Goal: Information Seeking & Learning: Find specific fact

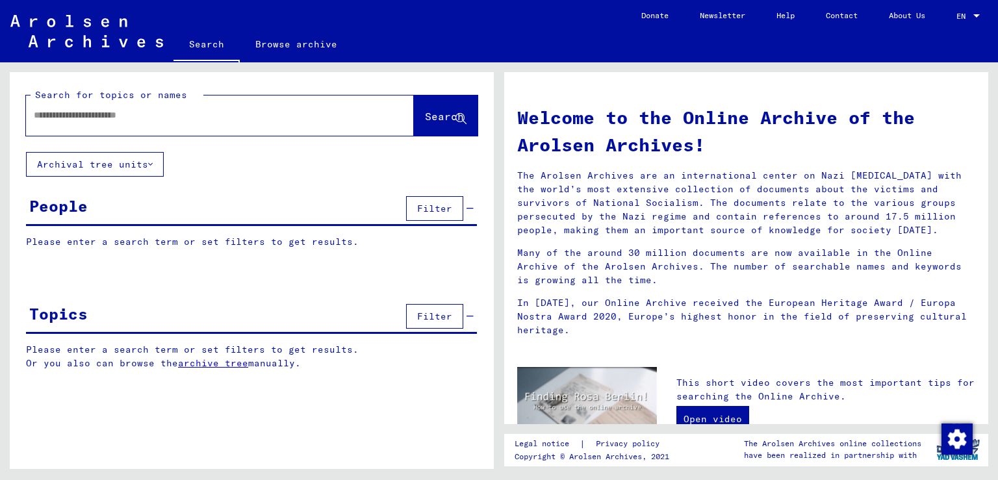
click at [439, 209] on span "Filter" at bounding box center [434, 209] width 35 height 12
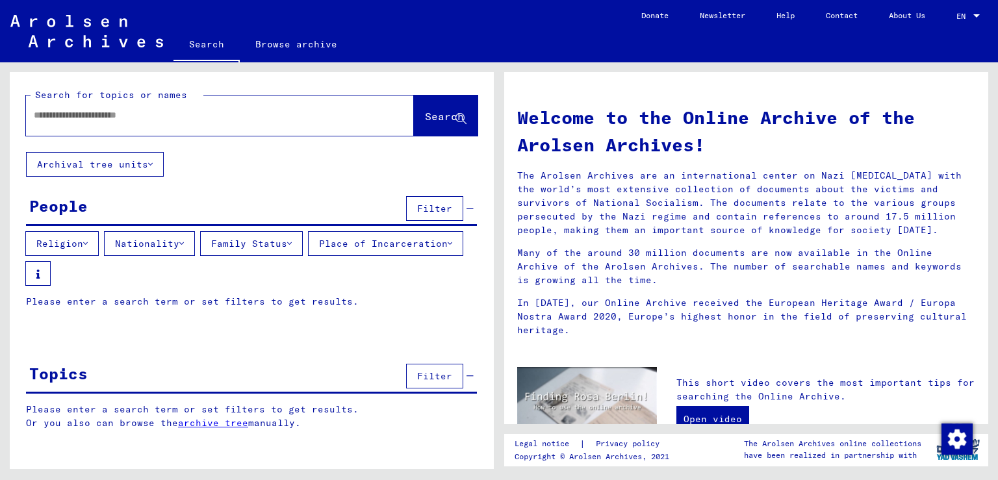
click at [184, 239] on icon at bounding box center [181, 243] width 5 height 9
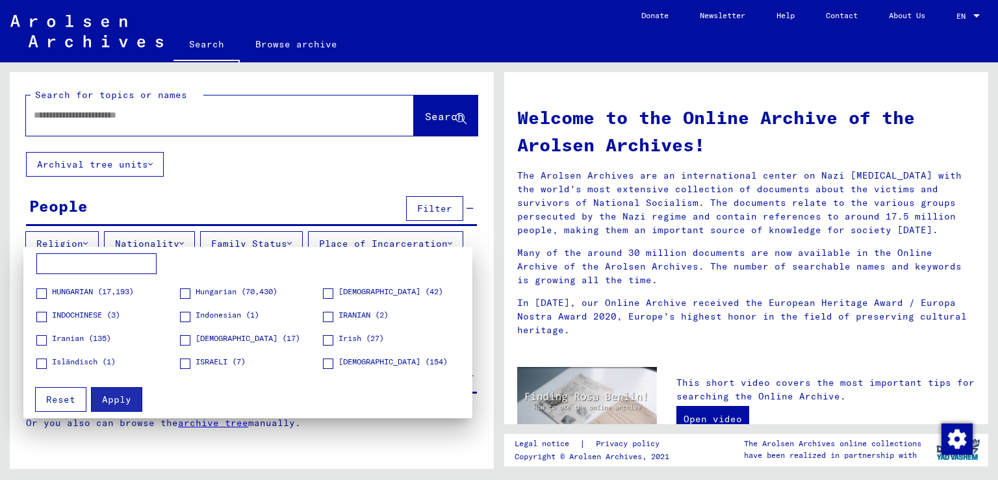
scroll to position [889, 0]
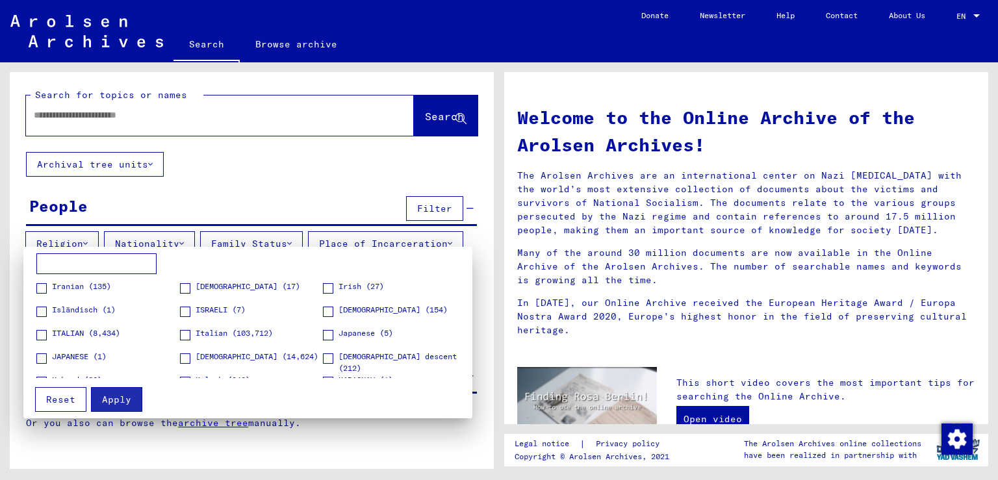
click at [43, 335] on span at bounding box center [41, 335] width 10 height 10
click at [180, 333] on span at bounding box center [185, 335] width 10 height 10
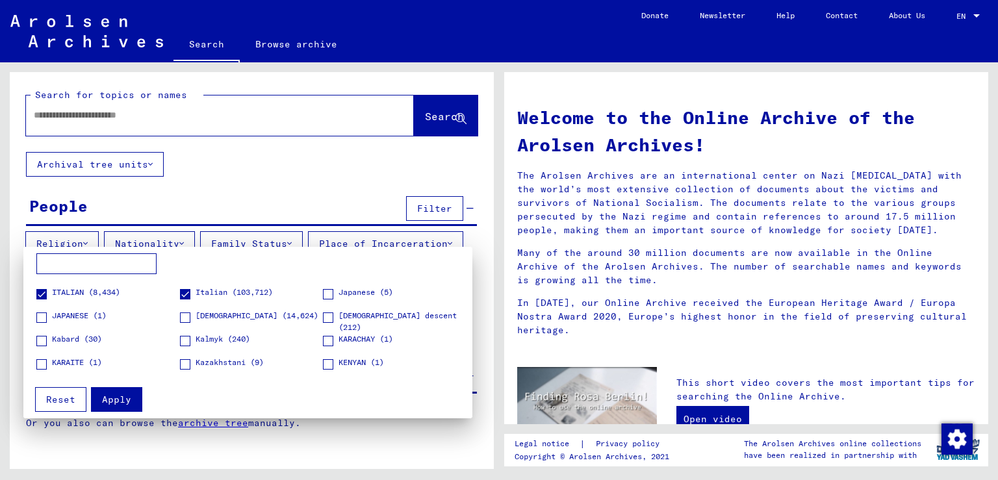
scroll to position [948, 0]
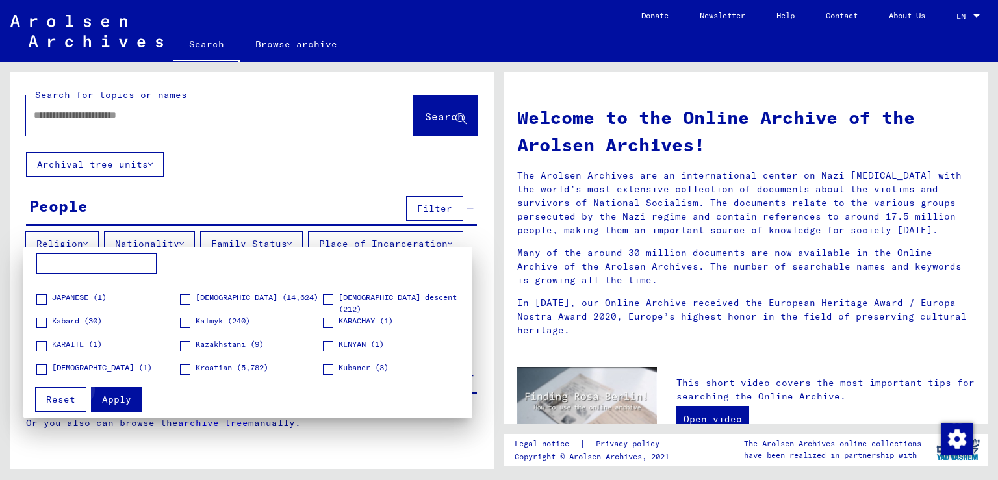
click at [116, 396] on span "Apply" at bounding box center [116, 400] width 29 height 12
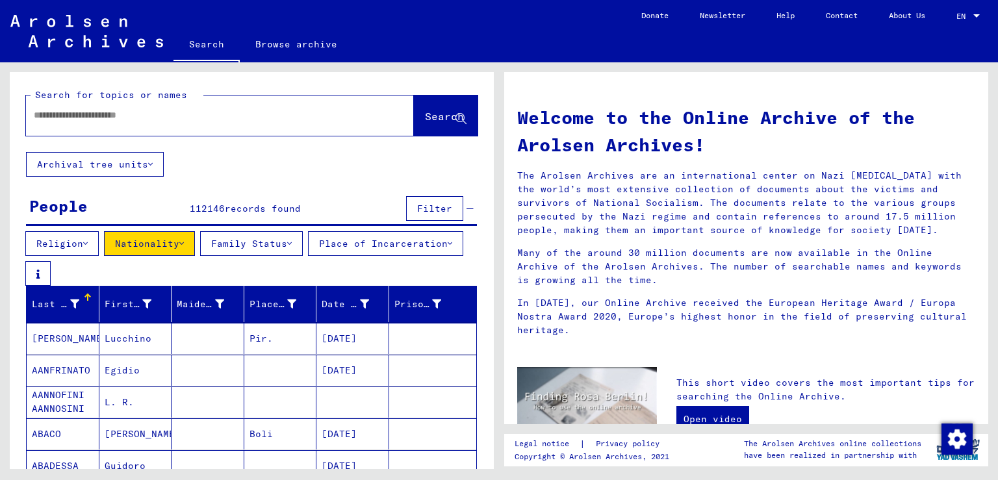
click at [73, 308] on div "Last Name" at bounding box center [55, 305] width 47 height 14
click at [87, 300] on div at bounding box center [87, 297] width 1 height 6
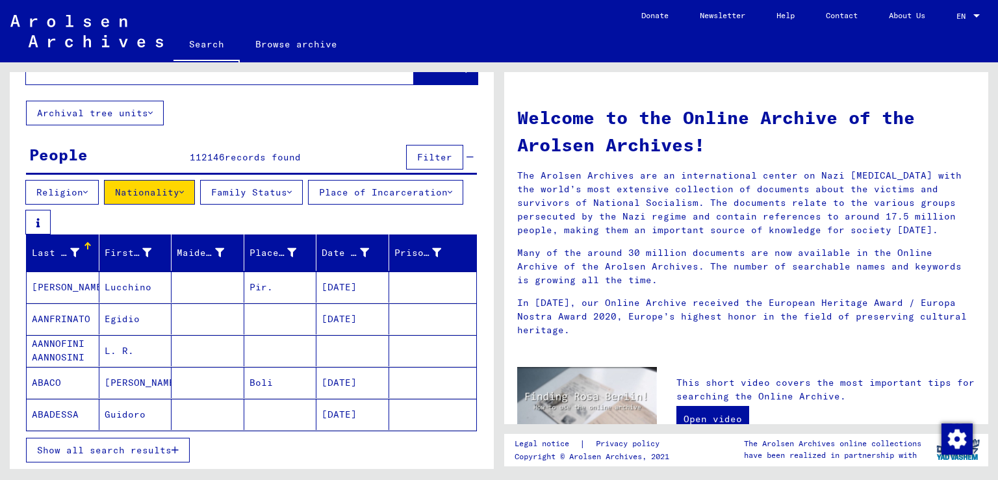
scroll to position [174, 0]
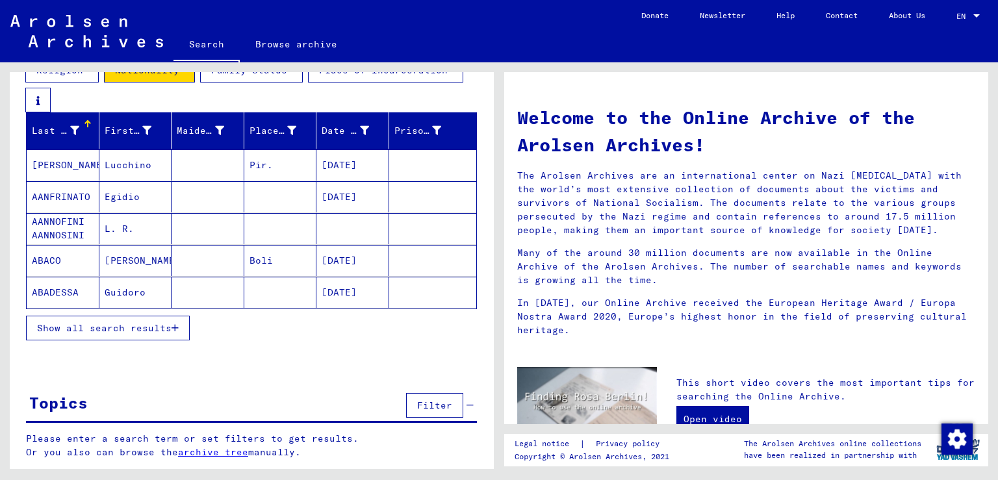
click at [174, 326] on icon "button" at bounding box center [175, 328] width 7 height 9
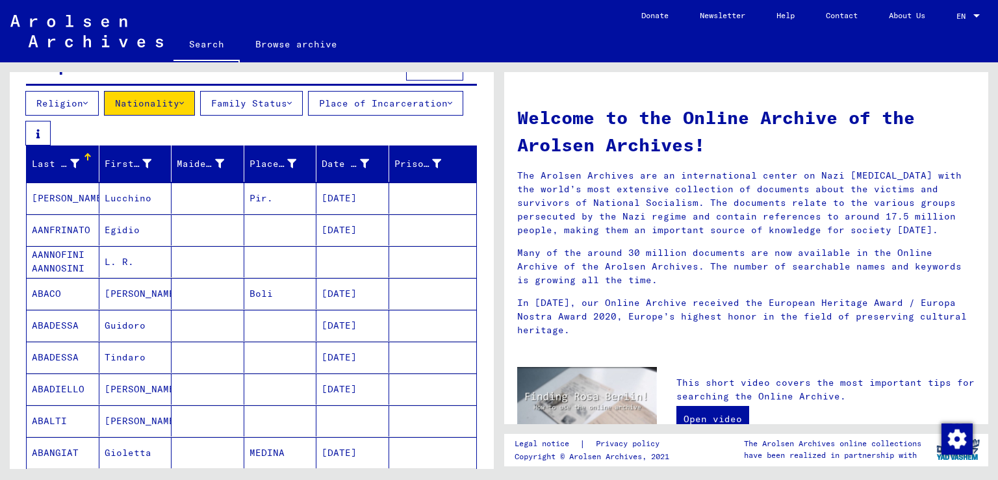
scroll to position [0, 0]
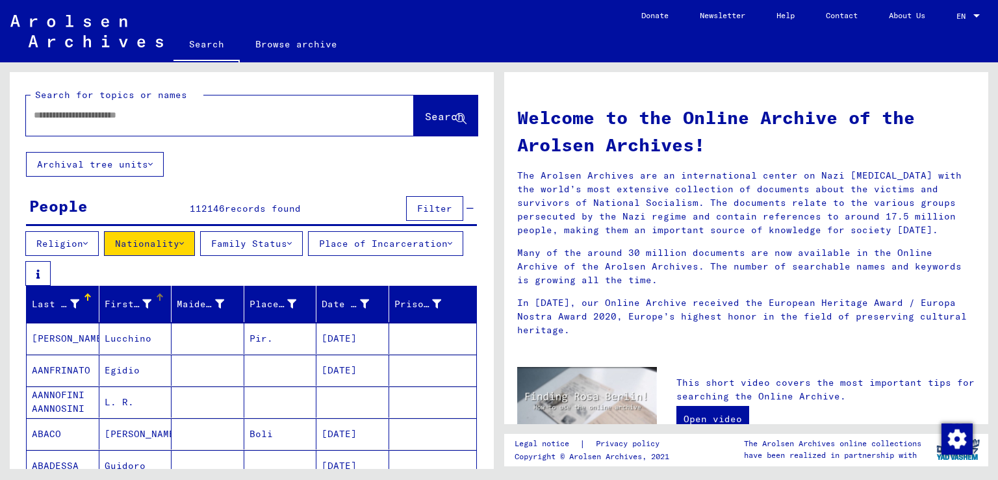
click at [156, 295] on div at bounding box center [160, 294] width 8 height 1
click at [72, 306] on div "Last Name" at bounding box center [55, 305] width 47 height 14
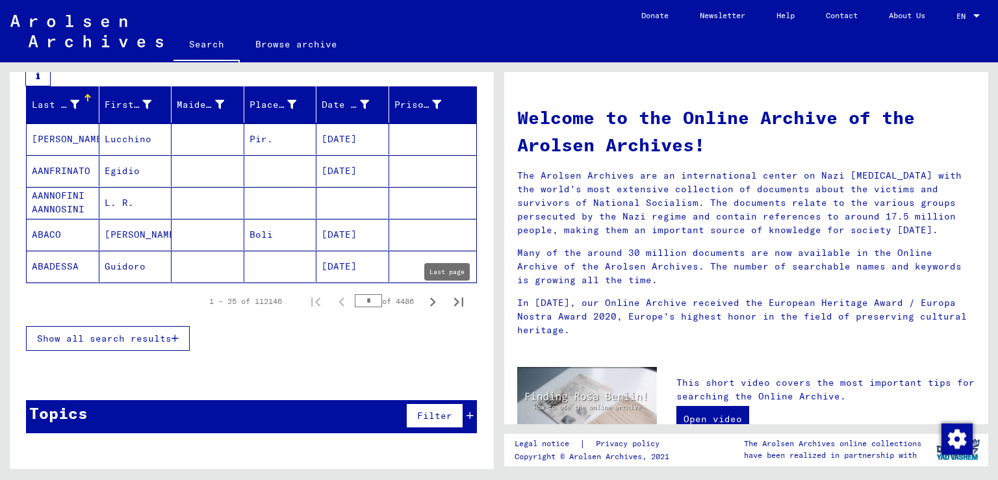
click at [450, 300] on icon "Last page" at bounding box center [459, 302] width 18 height 18
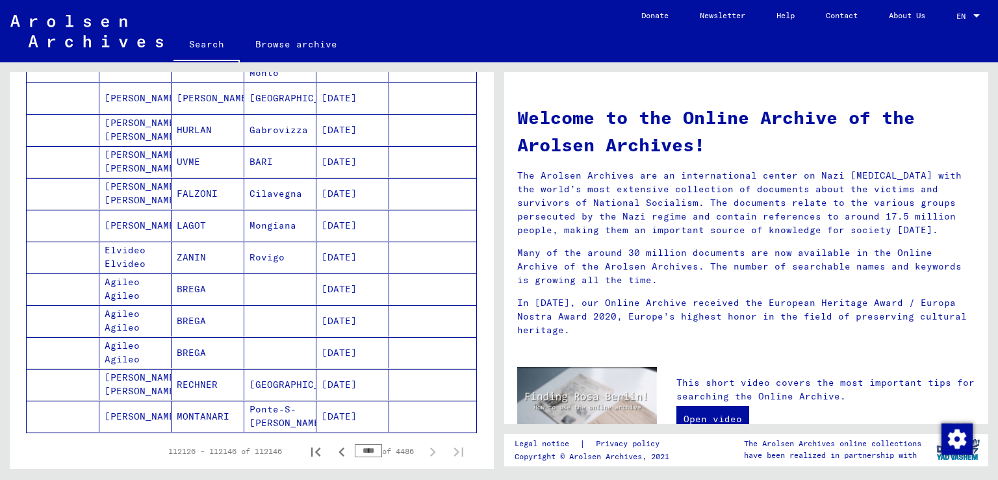
scroll to position [708, 0]
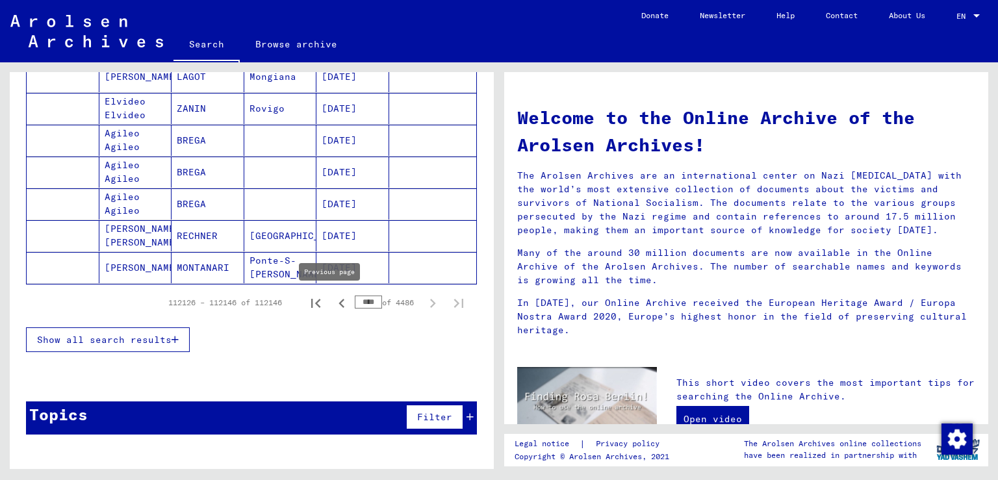
click at [333, 303] on icon "Previous page" at bounding box center [342, 303] width 18 height 18
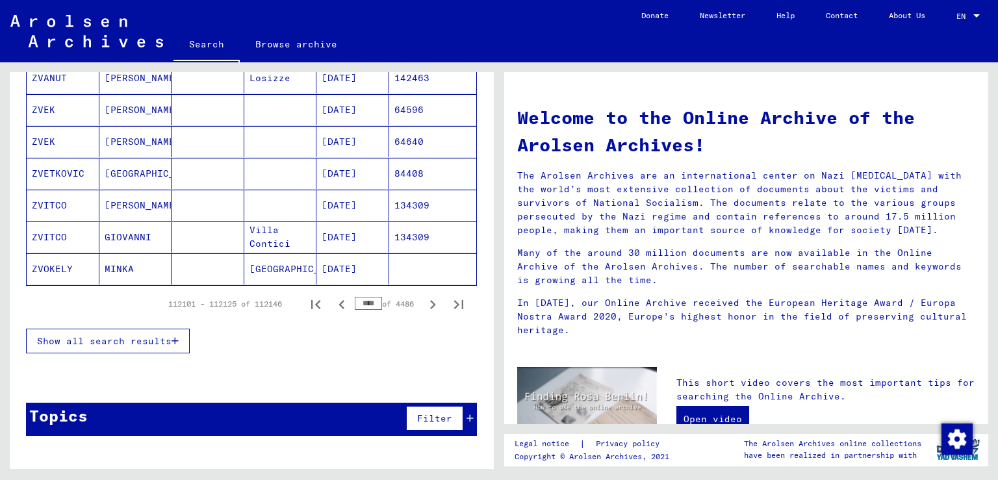
scroll to position [834, 0]
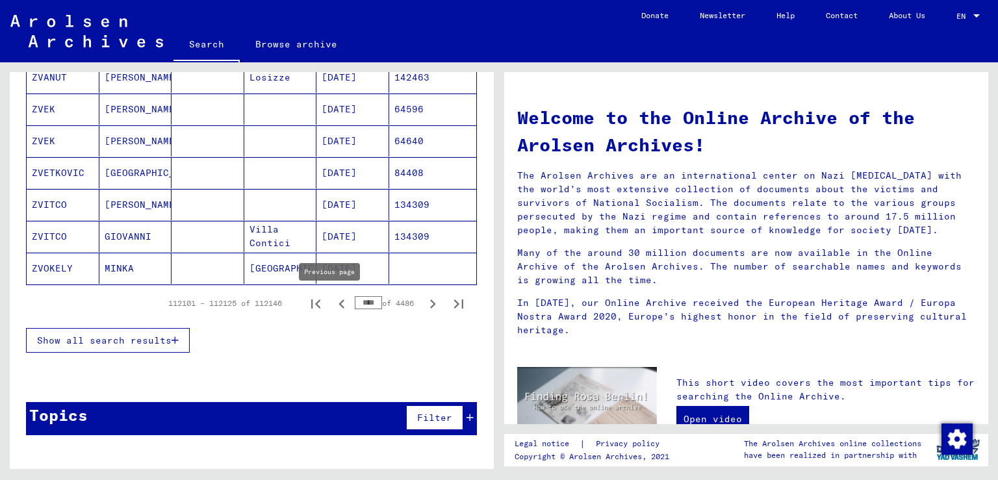
click at [339, 300] on icon "Previous page" at bounding box center [342, 304] width 6 height 9
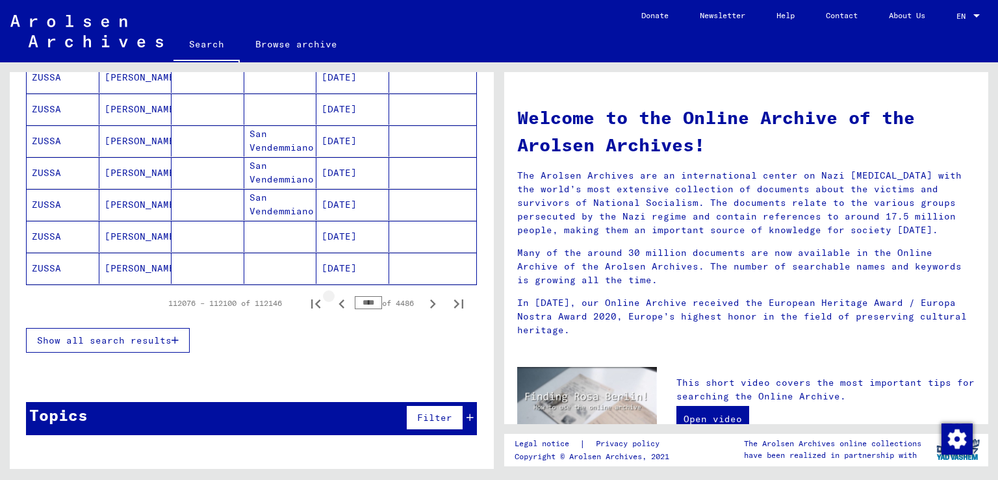
click at [339, 300] on icon "Previous page" at bounding box center [342, 304] width 6 height 9
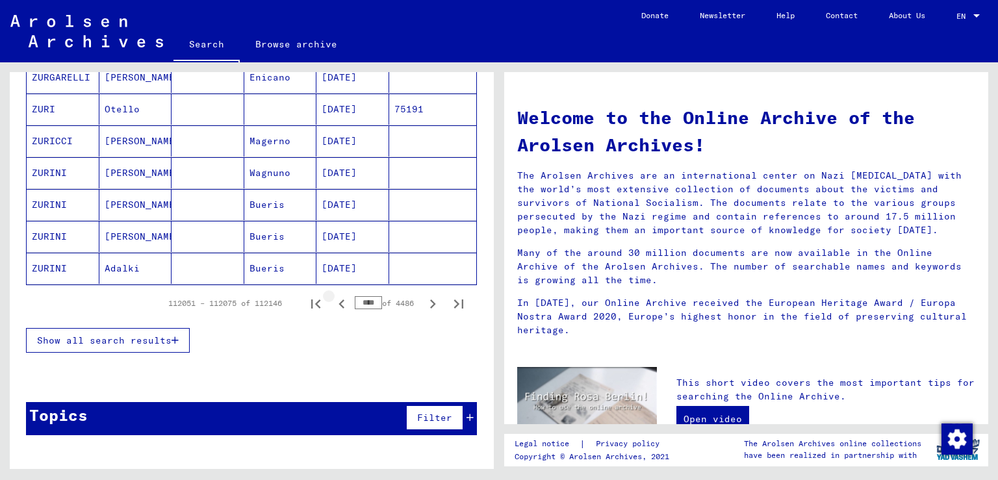
click at [339, 300] on icon "Previous page" at bounding box center [342, 304] width 6 height 9
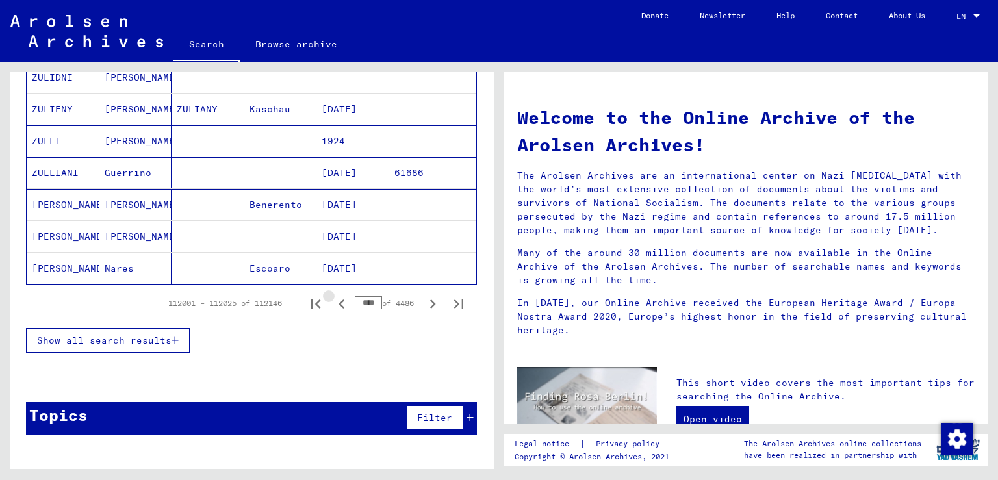
click at [339, 300] on icon "Previous page" at bounding box center [342, 304] width 6 height 9
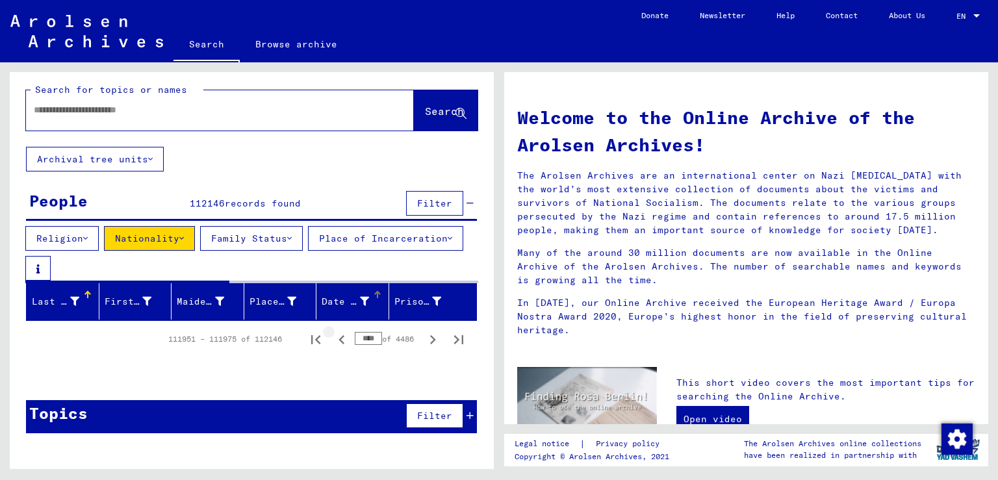
click at [331, 300] on div "Date of Birth" at bounding box center [345, 302] width 47 height 14
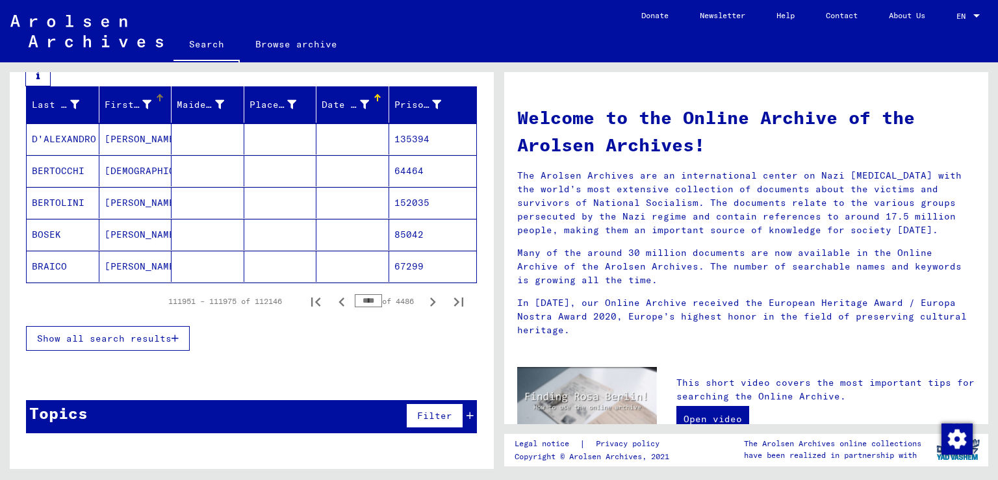
scroll to position [200, 0]
click at [307, 302] on icon "First page" at bounding box center [316, 302] width 18 height 18
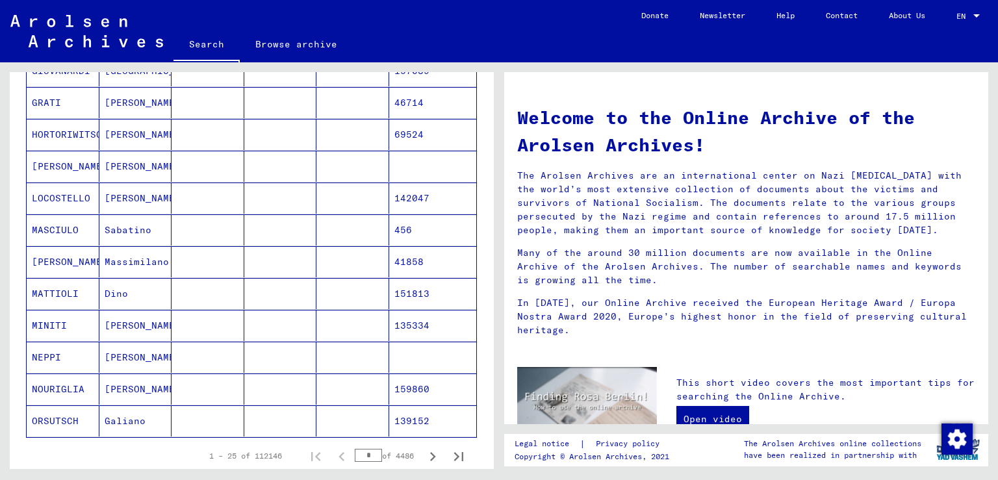
scroll to position [775, 0]
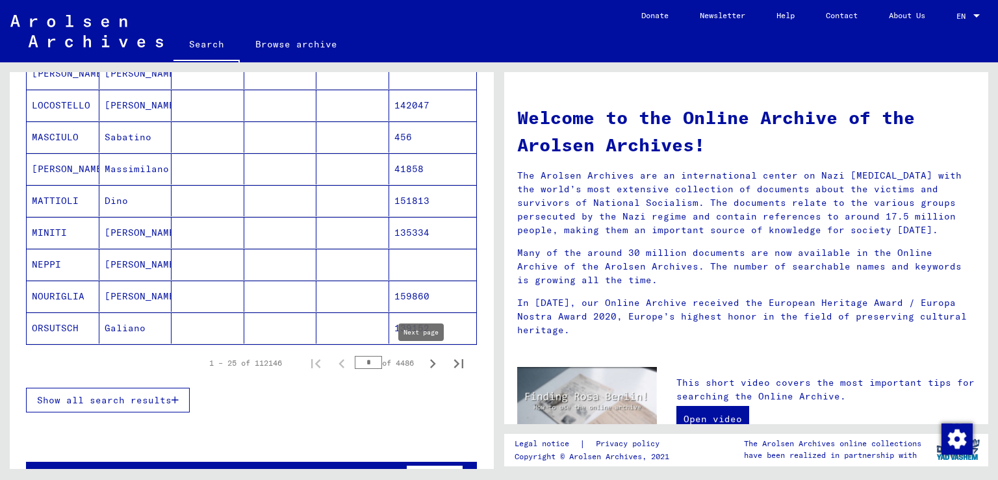
click at [424, 363] on icon "Next page" at bounding box center [433, 364] width 18 height 18
type input "*"
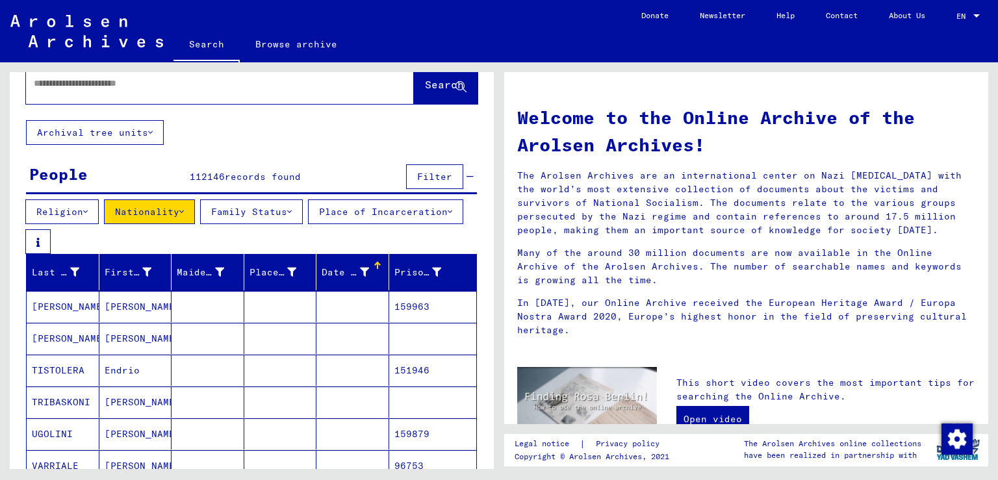
scroll to position [0, 0]
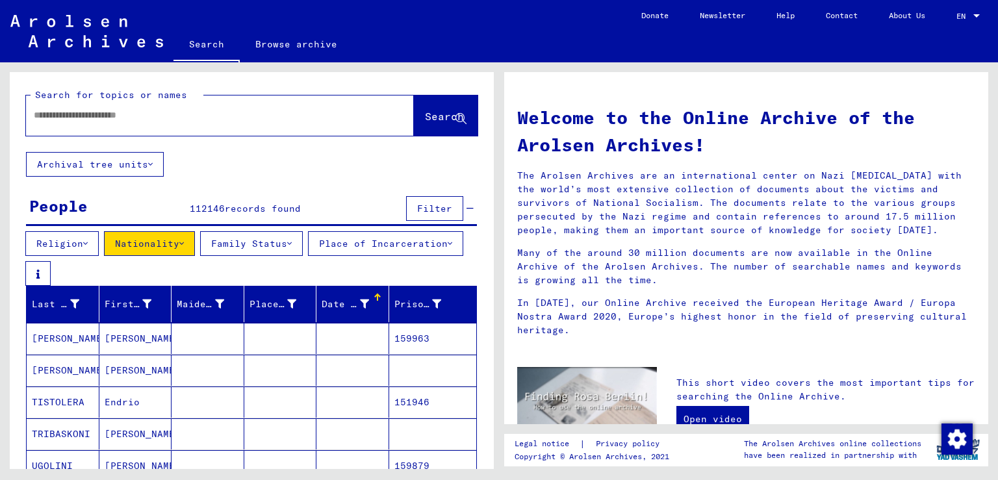
click at [417, 208] on span "Filter" at bounding box center [434, 209] width 35 height 12
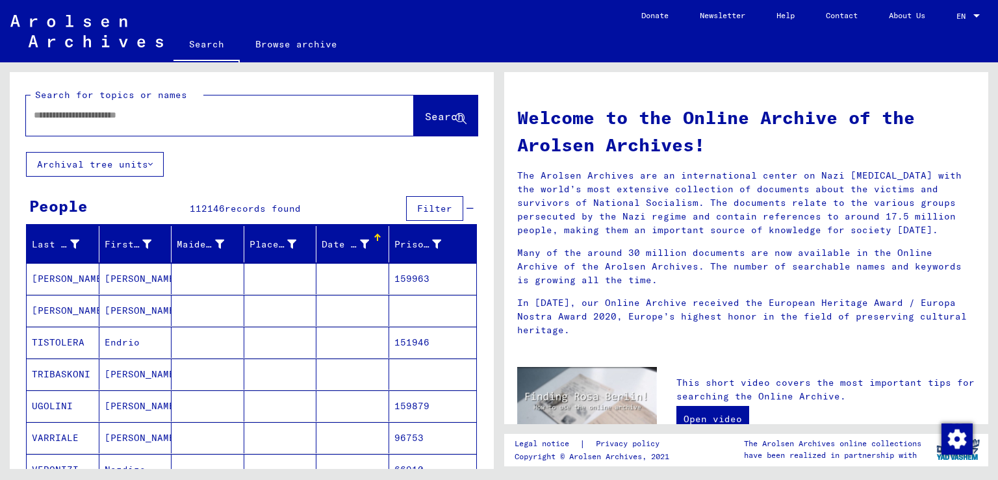
click at [417, 208] on span "Filter" at bounding box center [434, 209] width 35 height 12
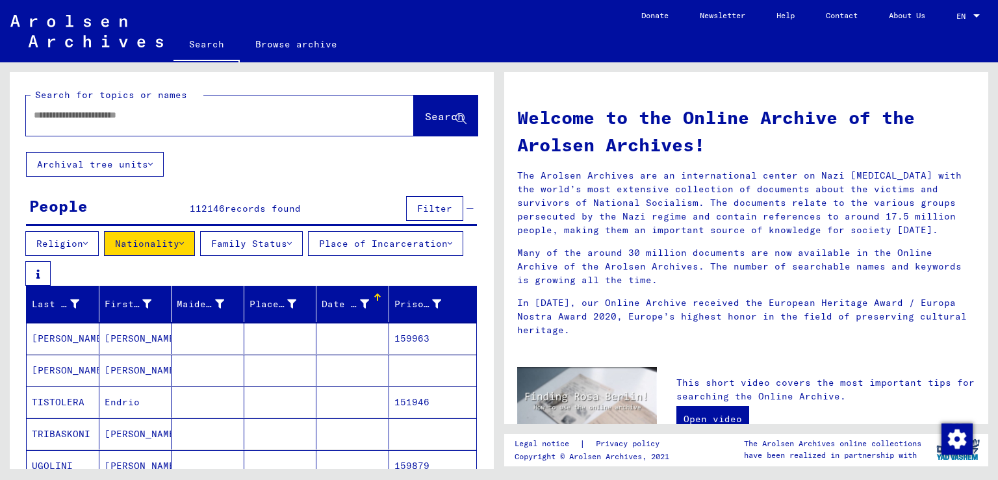
click at [448, 248] on icon at bounding box center [450, 243] width 5 height 9
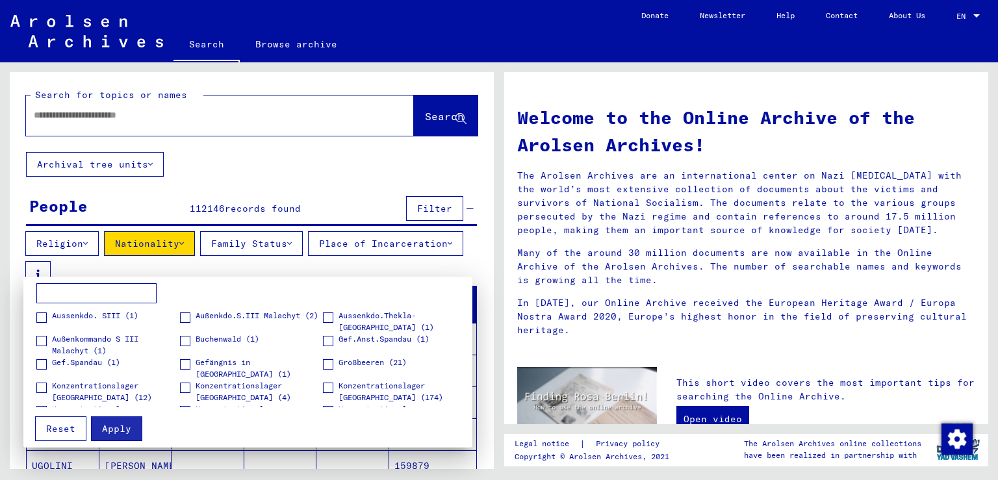
click at [241, 259] on div at bounding box center [499, 240] width 998 height 480
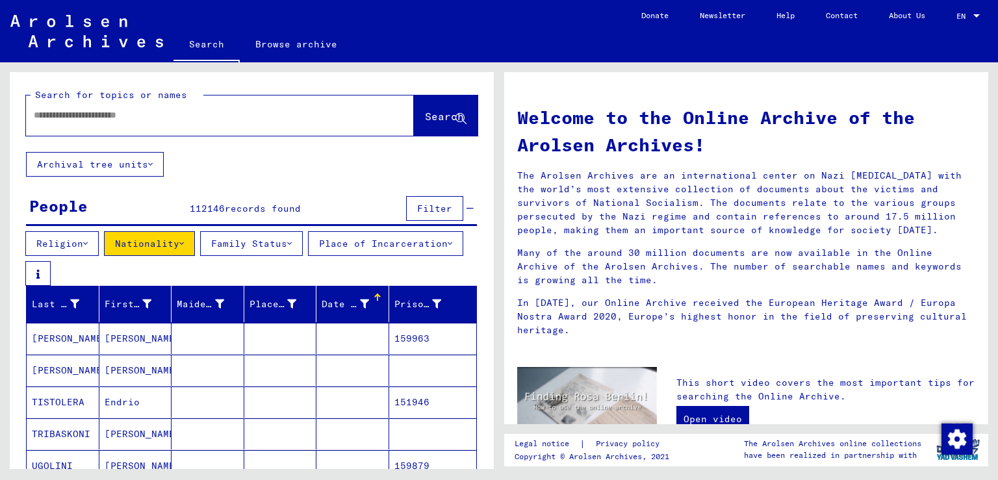
click at [292, 242] on icon at bounding box center [289, 243] width 5 height 9
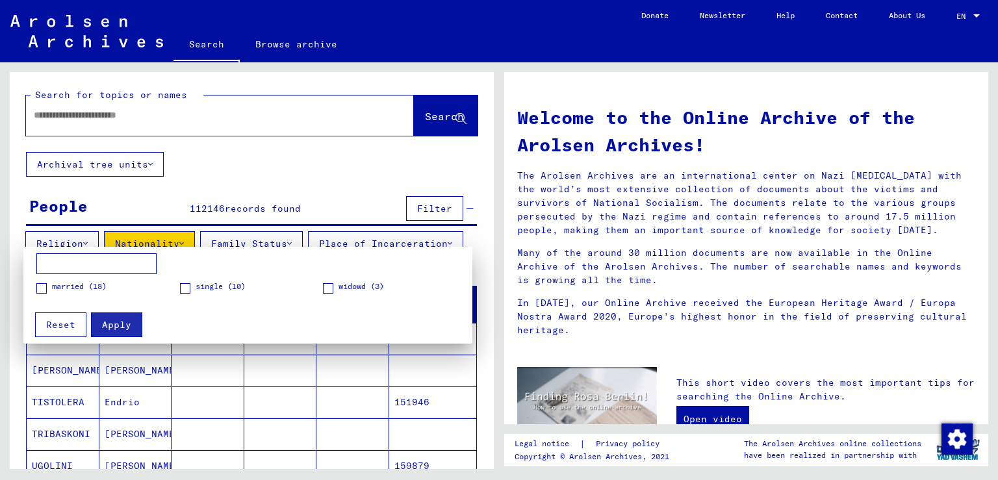
click at [187, 288] on span at bounding box center [185, 288] width 10 height 10
click at [121, 327] on span "Apply" at bounding box center [116, 325] width 29 height 12
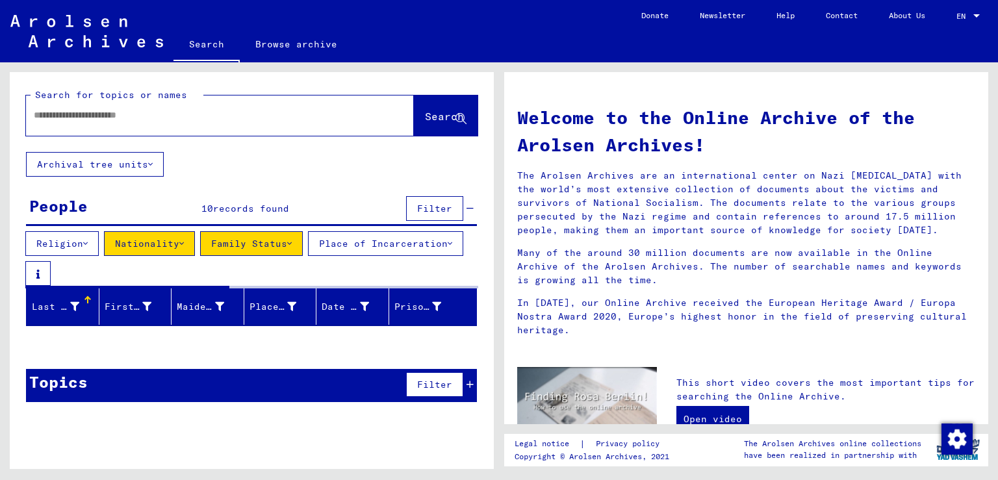
click at [88, 242] on icon at bounding box center [85, 243] width 5 height 9
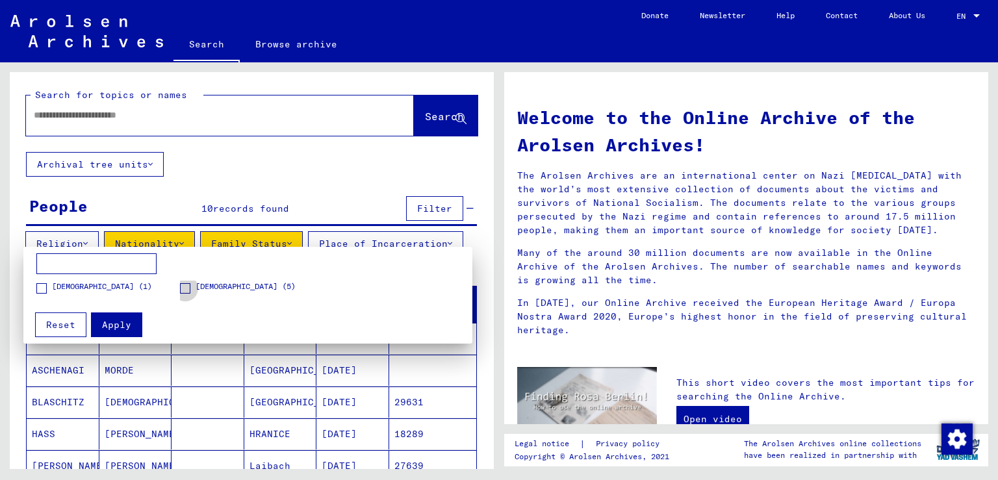
click at [185, 287] on span at bounding box center [185, 288] width 10 height 10
click at [113, 324] on span "Apply" at bounding box center [116, 325] width 29 height 12
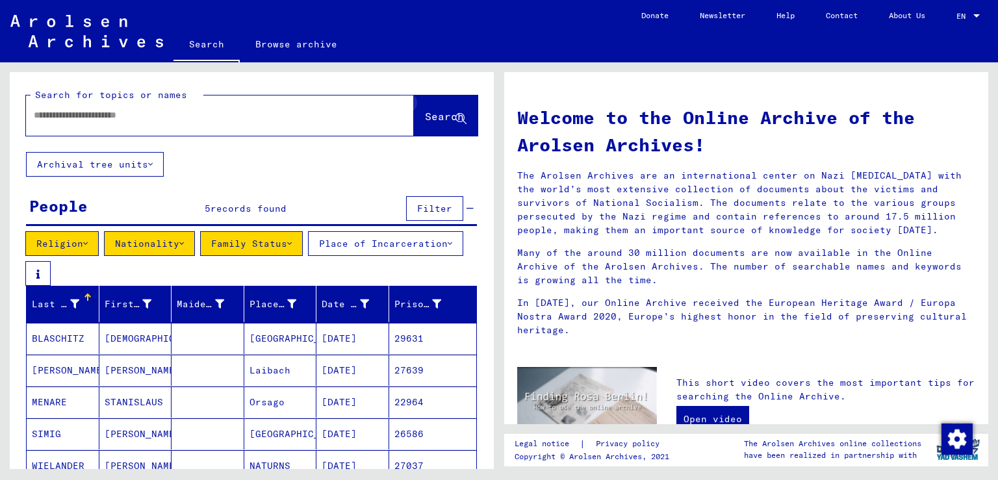
click at [455, 118] on icon at bounding box center [460, 119] width 11 height 11
click at [431, 209] on span "Filter" at bounding box center [434, 209] width 35 height 12
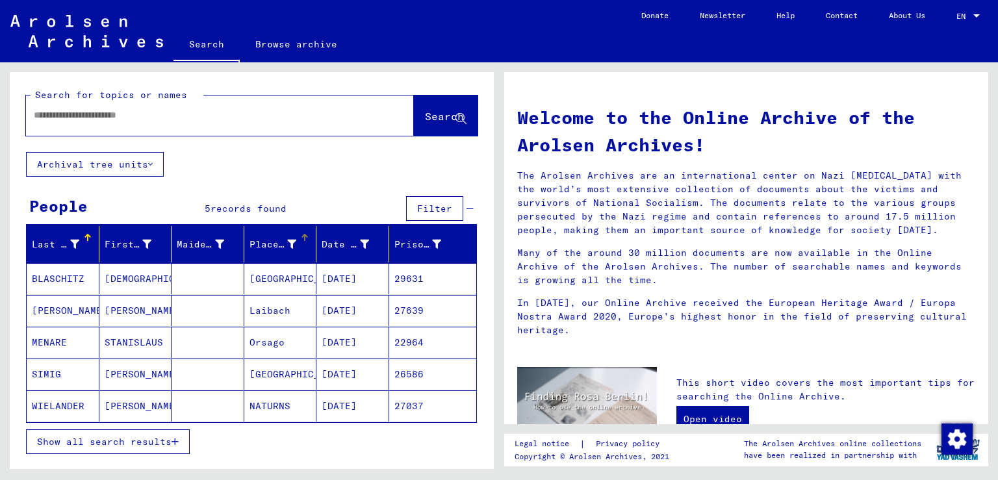
click at [304, 234] on div at bounding box center [305, 235] width 2 height 2
click at [281, 44] on link "Browse archive" at bounding box center [296, 44] width 113 height 31
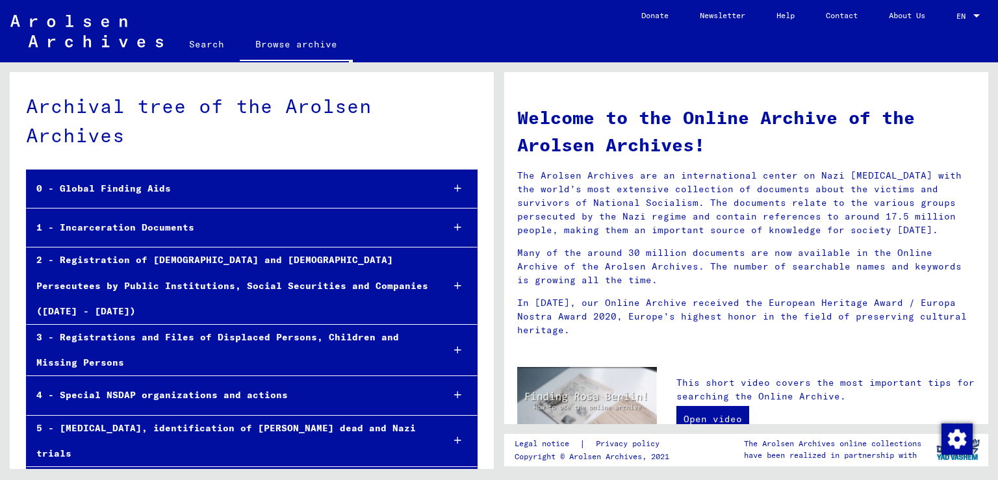
click at [454, 227] on icon at bounding box center [457, 227] width 7 height 9
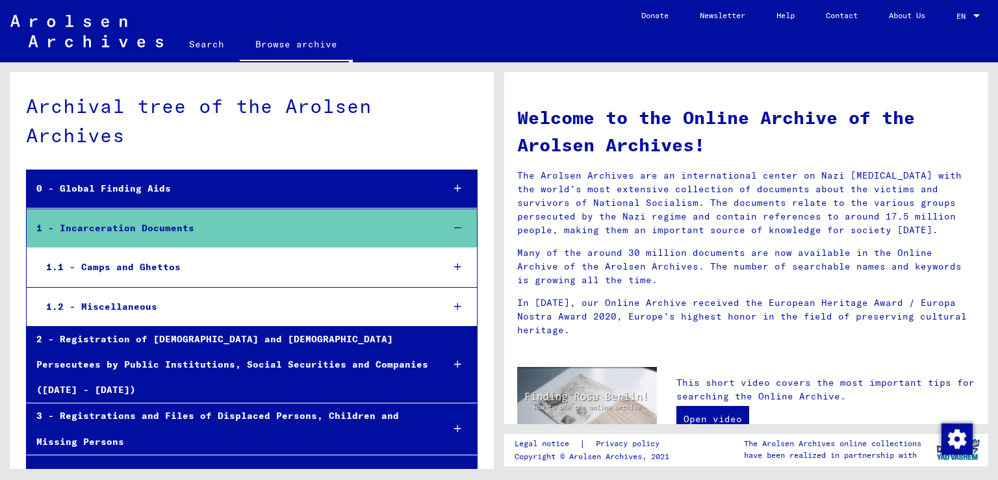
click at [275, 269] on div "1.1 - Camps and Ghettos" at bounding box center [234, 267] width 396 height 25
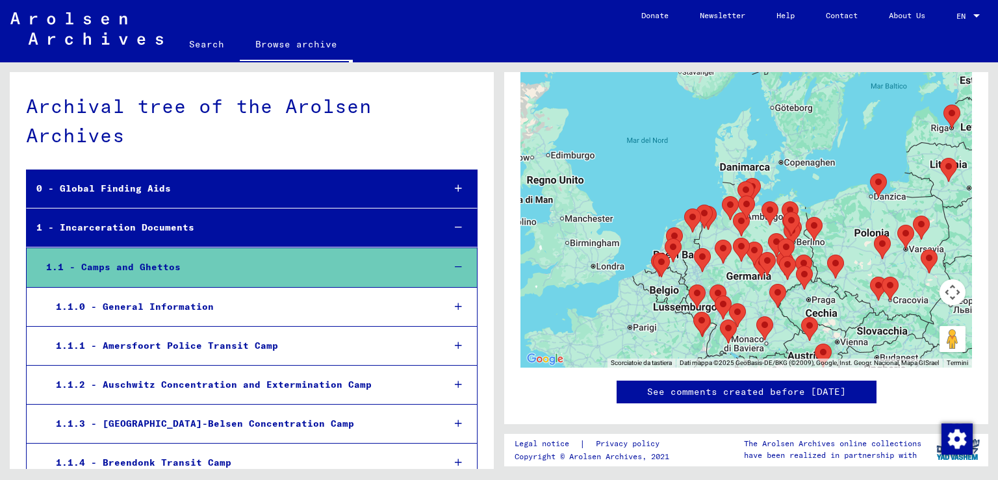
scroll to position [287, 0]
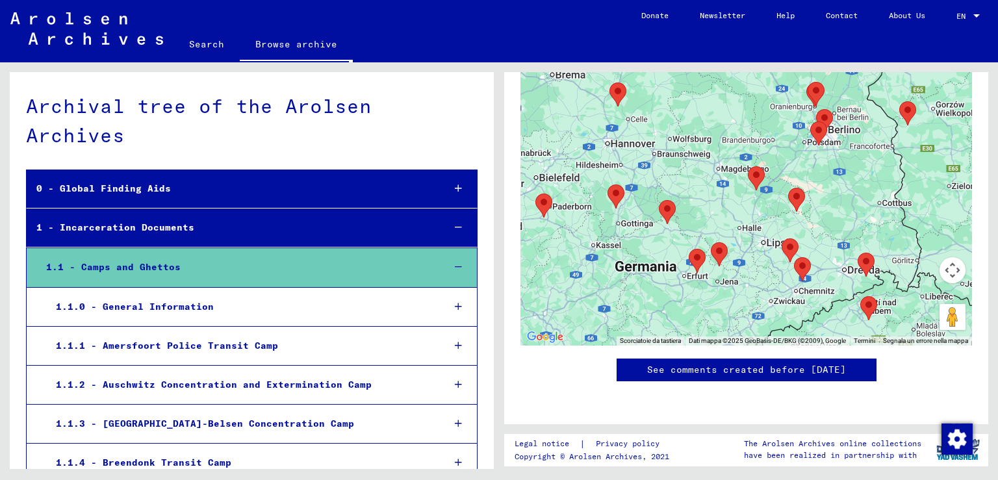
drag, startPoint x: 862, startPoint y: 222, endPoint x: 615, endPoint y: 308, distance: 261.6
click at [615, 308] on div at bounding box center [746, 183] width 452 height 325
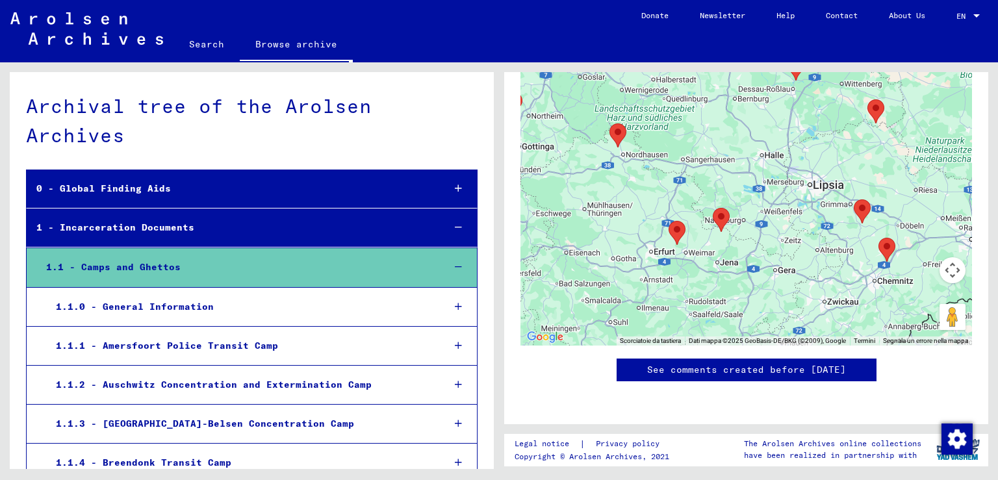
drag, startPoint x: 736, startPoint y: 201, endPoint x: 693, endPoint y: 158, distance: 61.1
click at [693, 158] on div at bounding box center [746, 183] width 452 height 325
click at [203, 40] on link "Search" at bounding box center [206, 44] width 66 height 31
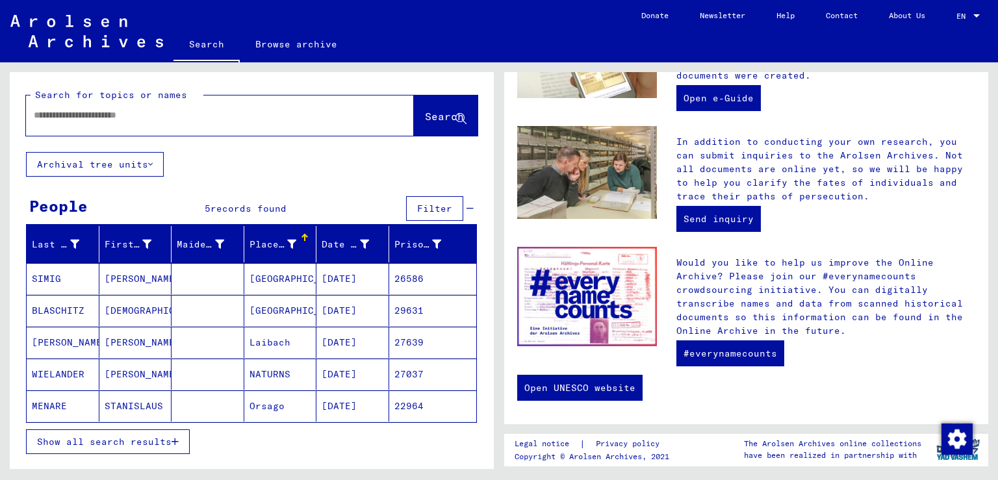
scroll to position [460, 0]
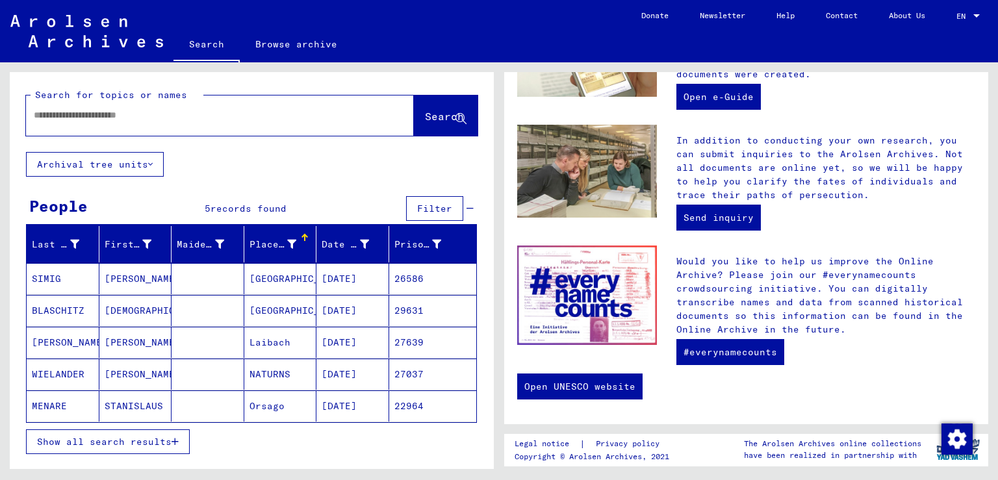
click at [155, 437] on span "Show all search results" at bounding box center [104, 442] width 134 height 12
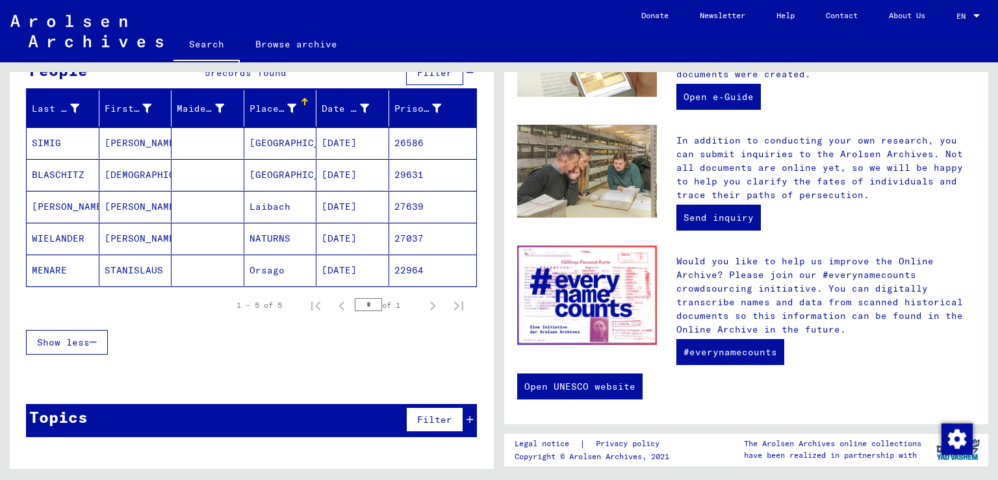
scroll to position [0, 0]
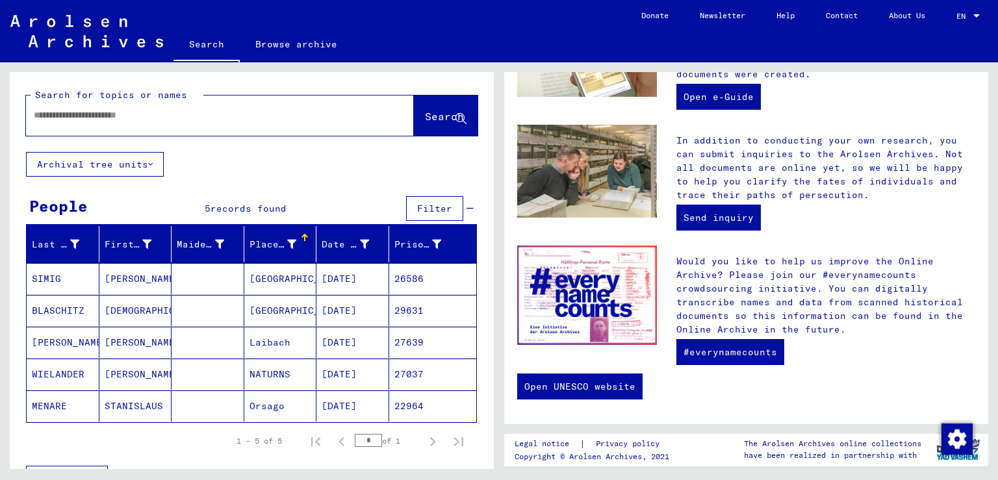
click at [36, 114] on input "text" at bounding box center [204, 116] width 341 height 14
type input "**********"
click at [425, 117] on span "Search" at bounding box center [444, 116] width 39 height 13
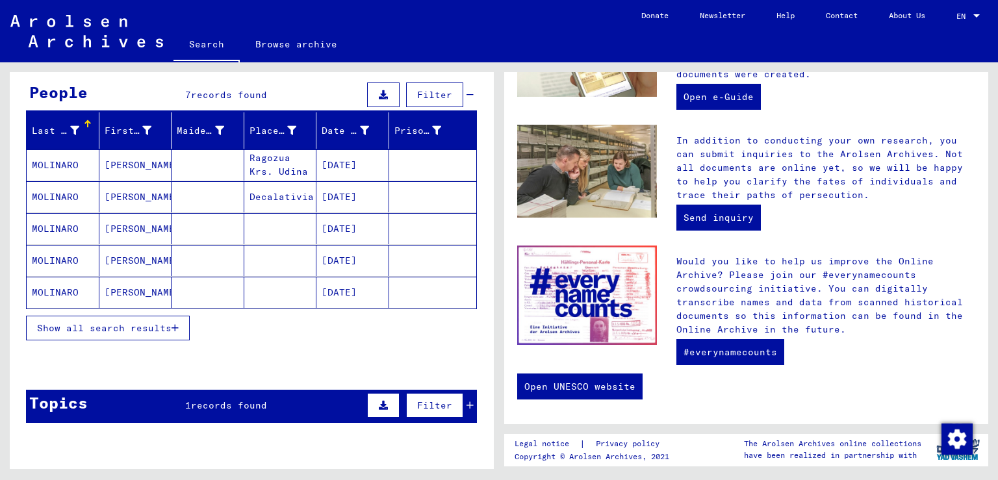
scroll to position [143, 0]
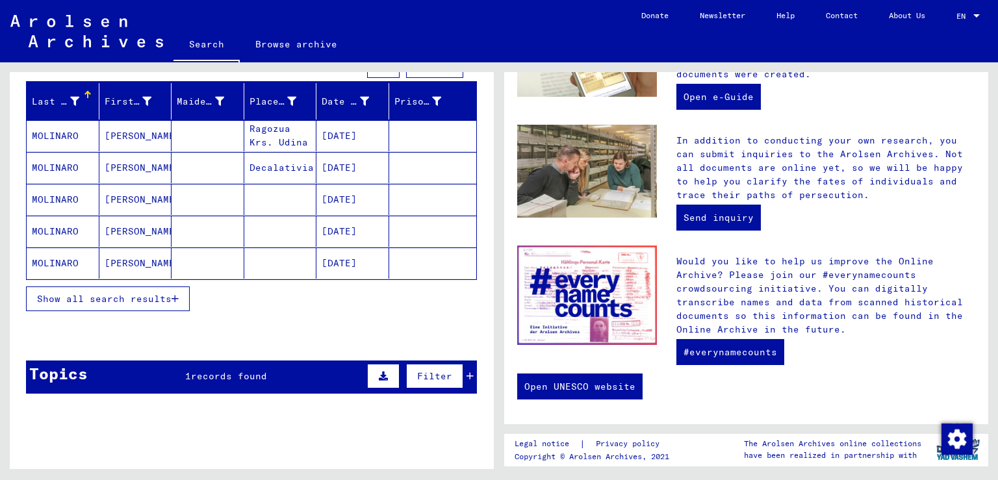
click at [151, 293] on span "Show all search results" at bounding box center [104, 299] width 134 height 12
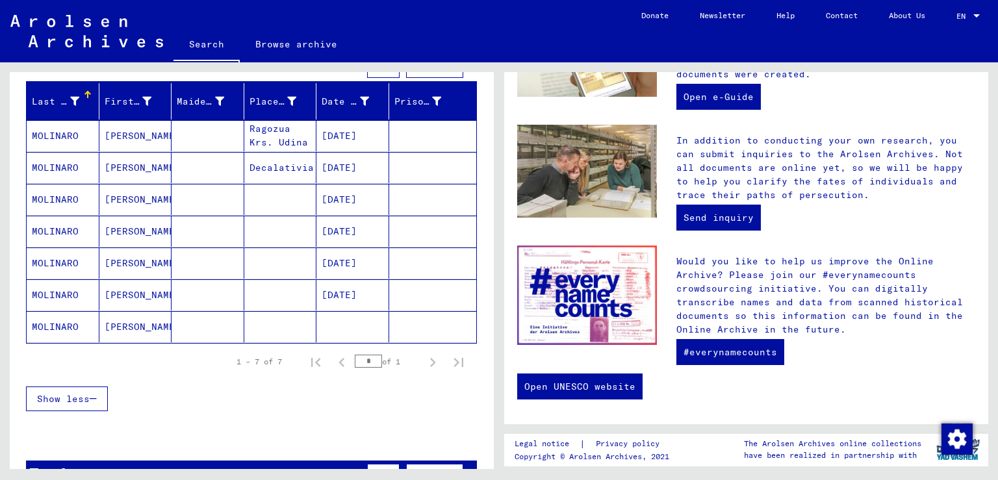
click at [123, 296] on mat-cell "[PERSON_NAME]" at bounding box center [135, 294] width 73 height 31
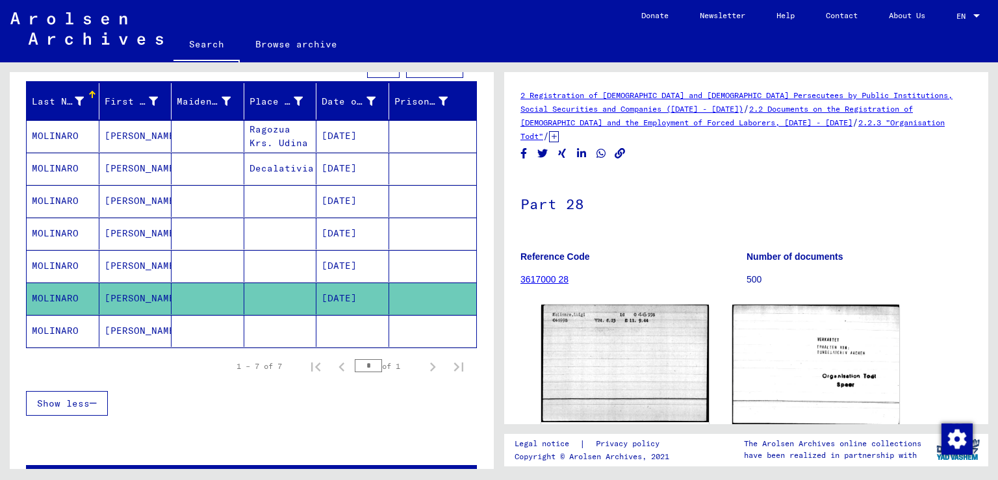
click at [543, 274] on link "3617000 28" at bounding box center [544, 279] width 48 height 10
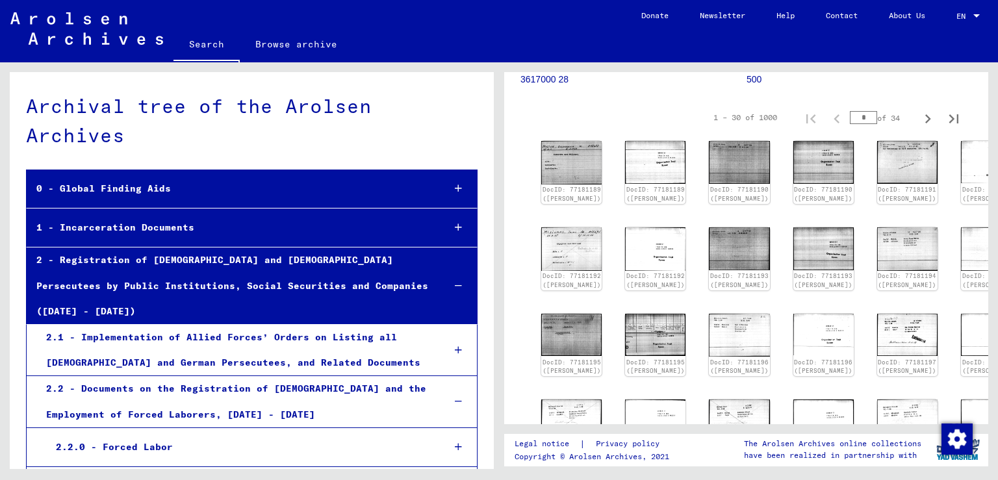
scroll to position [143, 0]
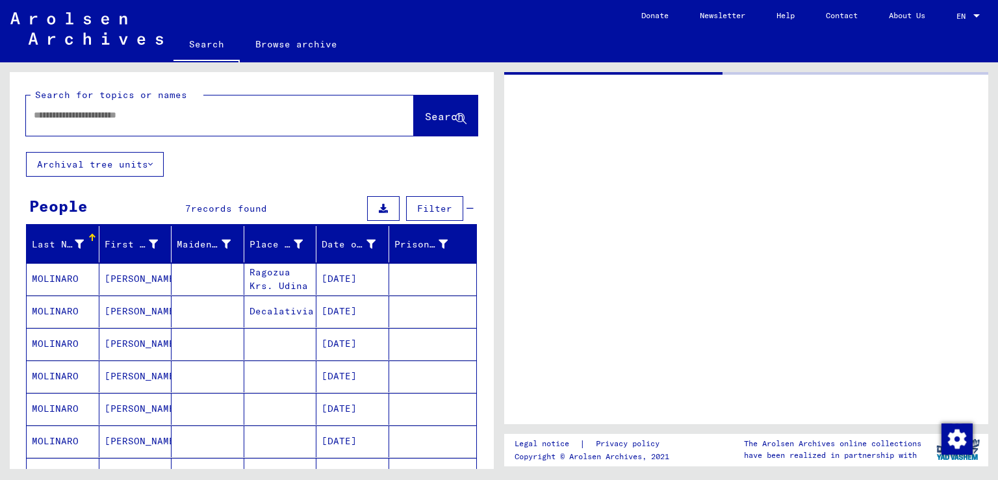
type input "********"
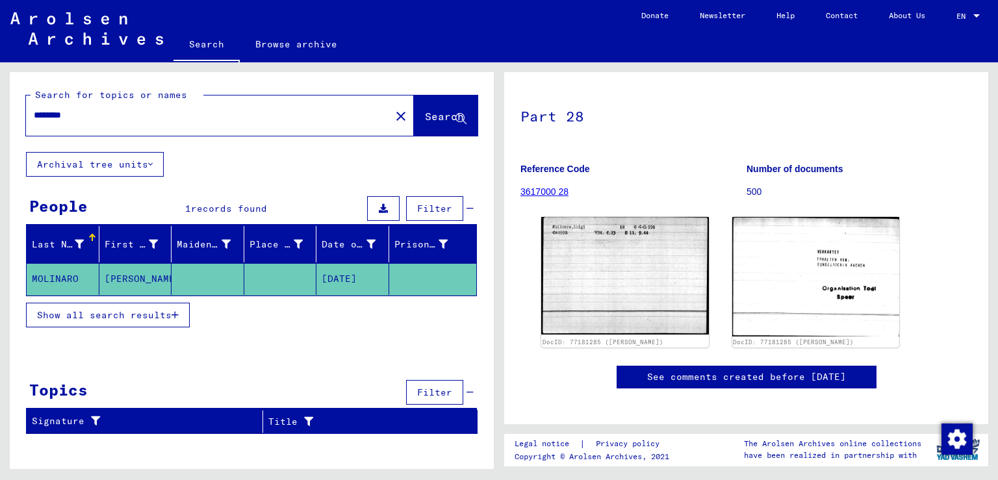
scroll to position [57, 0]
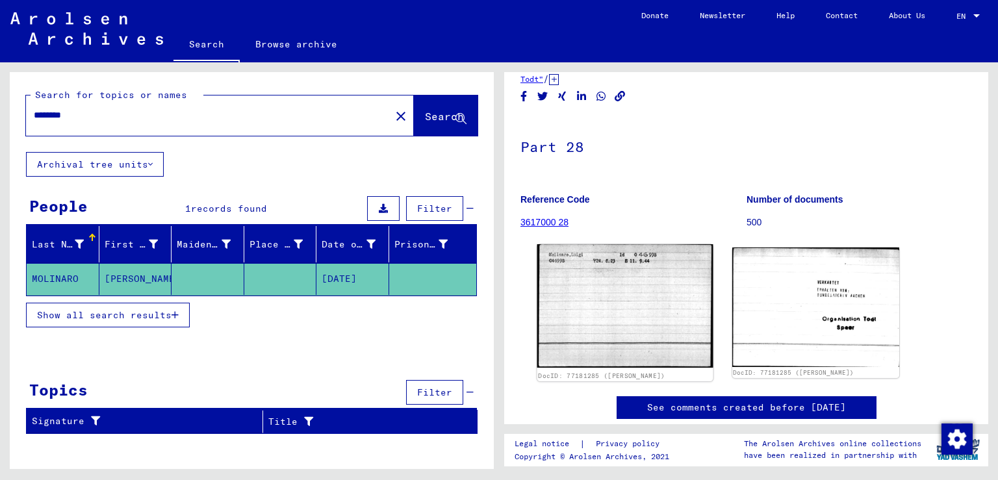
click at [635, 292] on img at bounding box center [624, 305] width 175 height 123
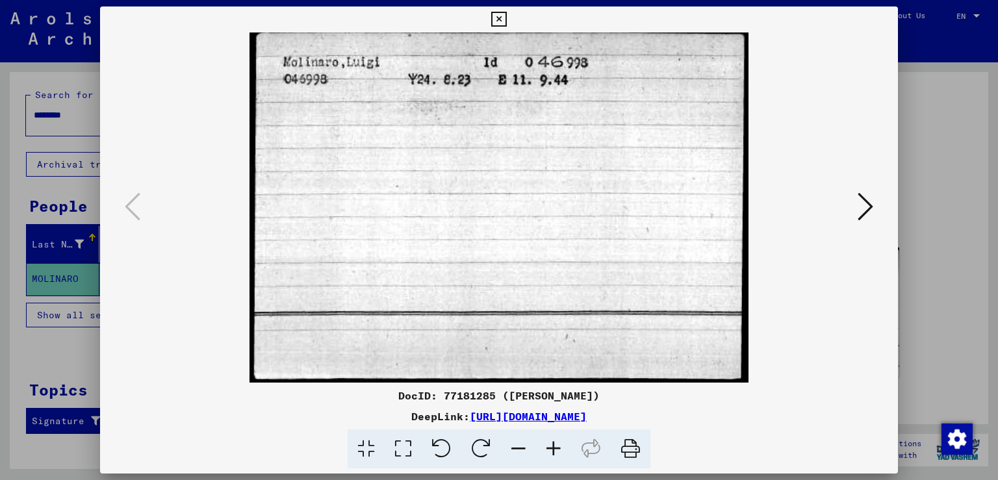
click at [872, 207] on icon at bounding box center [866, 206] width 16 height 31
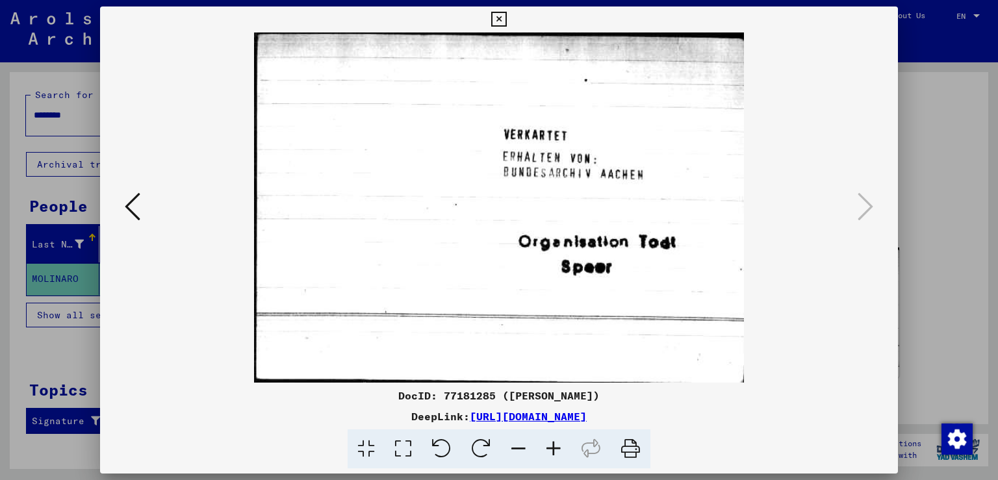
click at [136, 212] on icon at bounding box center [133, 206] width 16 height 31
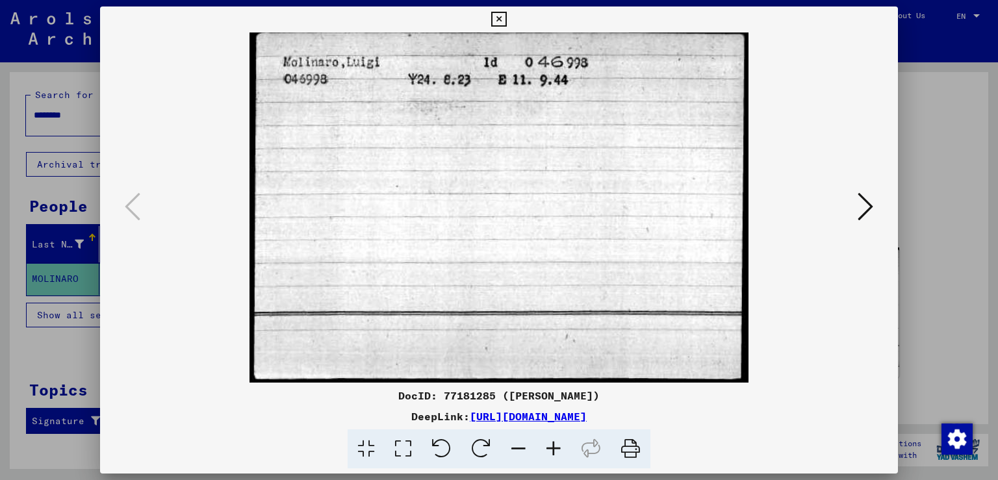
click at [506, 17] on icon at bounding box center [498, 20] width 15 height 16
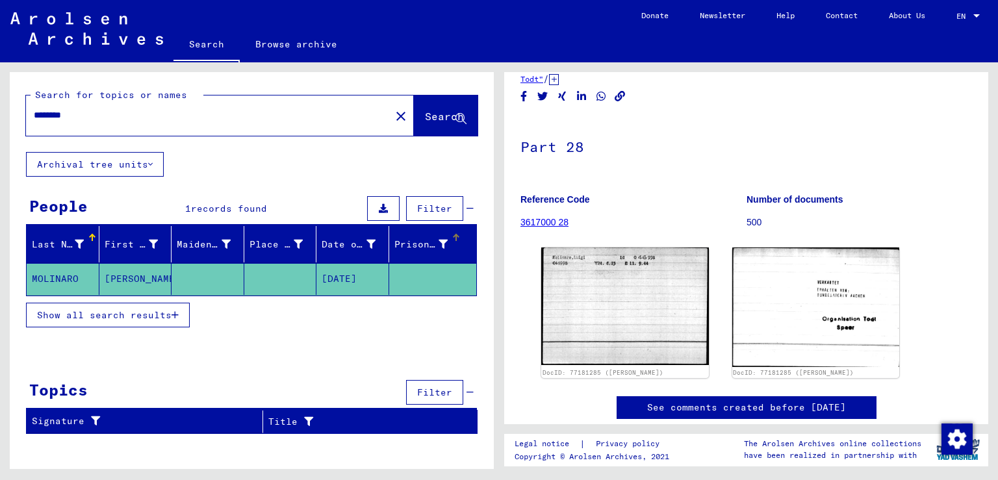
click at [446, 243] on div "Prisoner #" at bounding box center [421, 245] width 54 height 14
click at [340, 253] on div "Date of Birth" at bounding box center [357, 244] width 70 height 21
click at [274, 244] on div "Place of Birth" at bounding box center [277, 245] width 54 height 14
click at [201, 246] on div "Maiden Name" at bounding box center [204, 245] width 54 height 14
click at [146, 241] on div "First Name" at bounding box center [132, 245] width 54 height 14
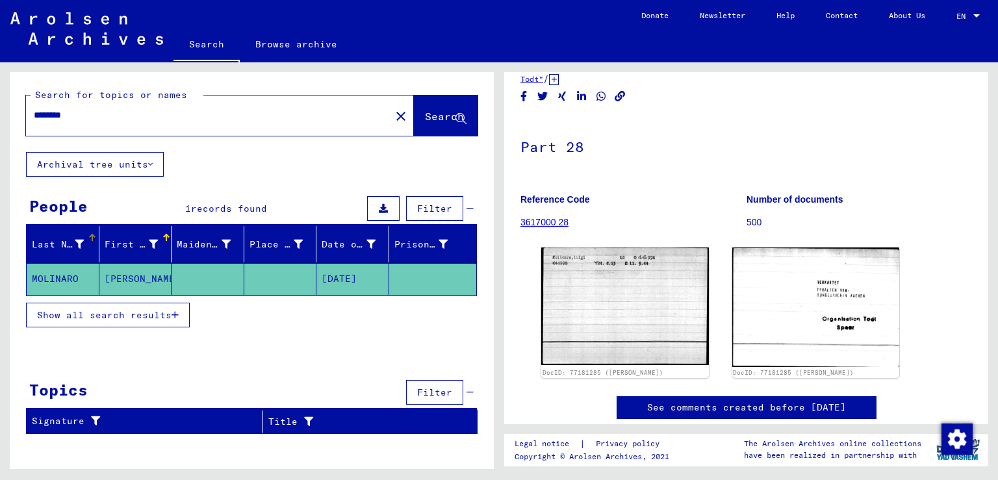
click at [70, 242] on div "Last Name" at bounding box center [58, 245] width 52 height 14
click at [425, 118] on span "Search" at bounding box center [444, 116] width 39 height 13
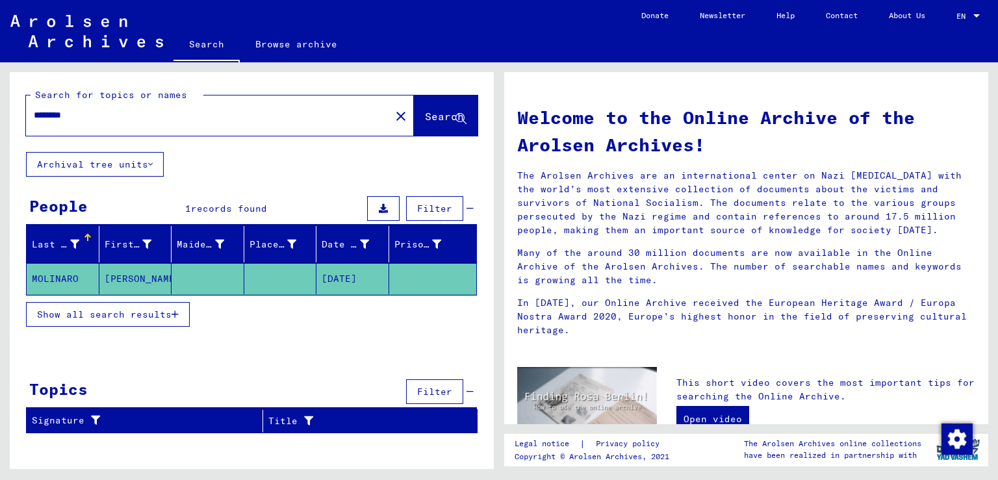
click at [151, 166] on icon at bounding box center [150, 164] width 5 height 9
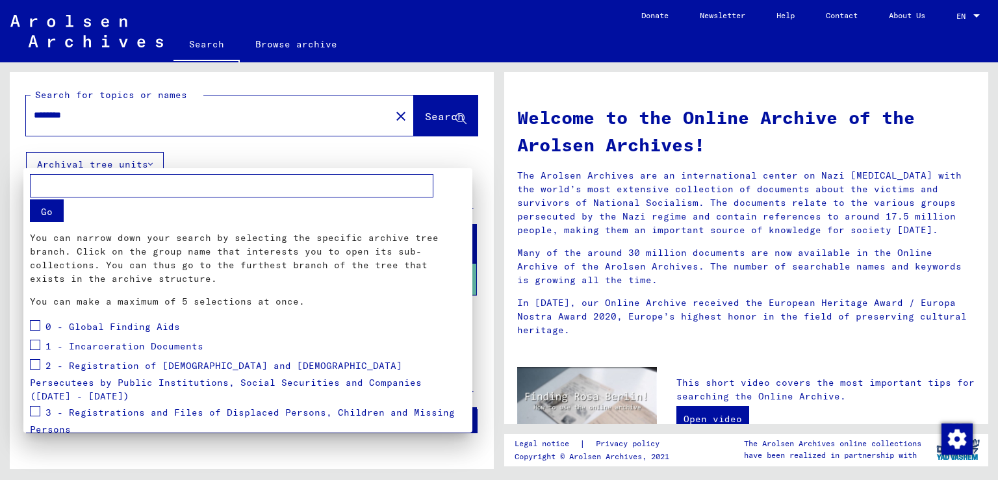
click at [144, 347] on span "1 - Incarceration Documents" at bounding box center [124, 346] width 158 height 12
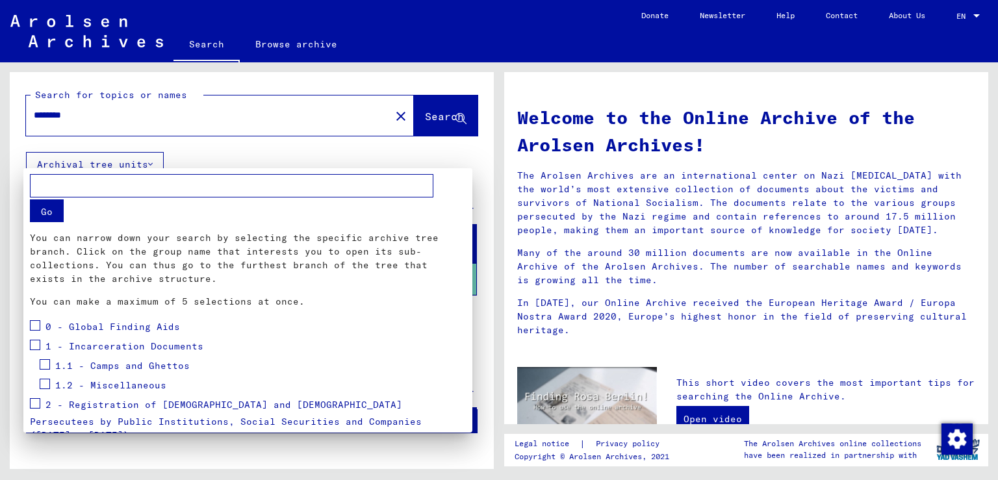
click at [41, 215] on button "Go" at bounding box center [47, 210] width 34 height 23
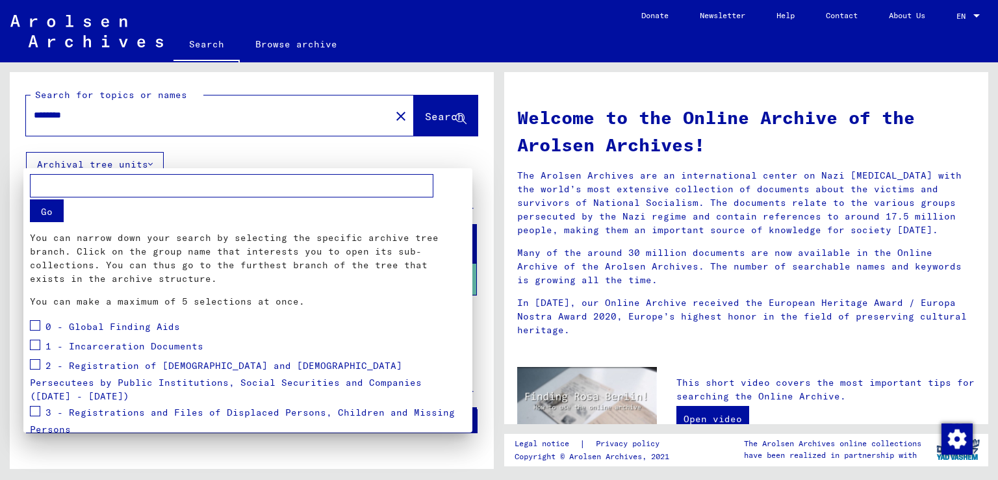
click at [34, 346] on span at bounding box center [35, 345] width 10 height 10
click at [33, 361] on span at bounding box center [35, 364] width 10 height 10
click at [43, 213] on button "Go" at bounding box center [47, 210] width 34 height 23
click at [44, 209] on button "Go" at bounding box center [47, 210] width 34 height 23
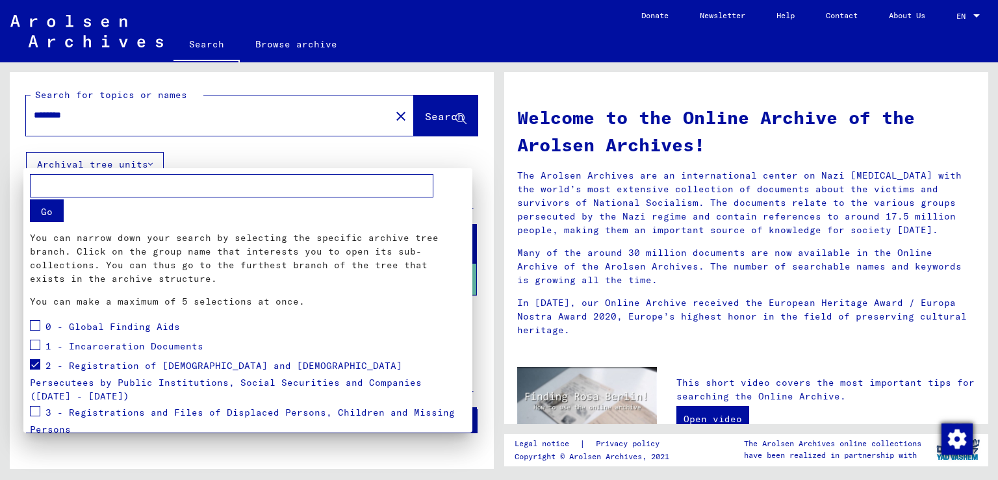
click at [955, 435] on img "button" at bounding box center [956, 439] width 31 height 31
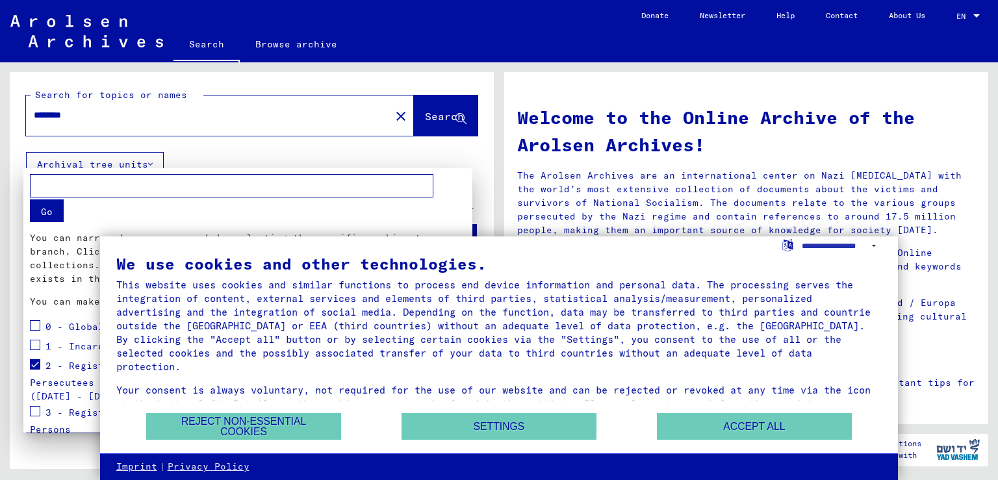
click at [301, 125] on div at bounding box center [499, 240] width 998 height 480
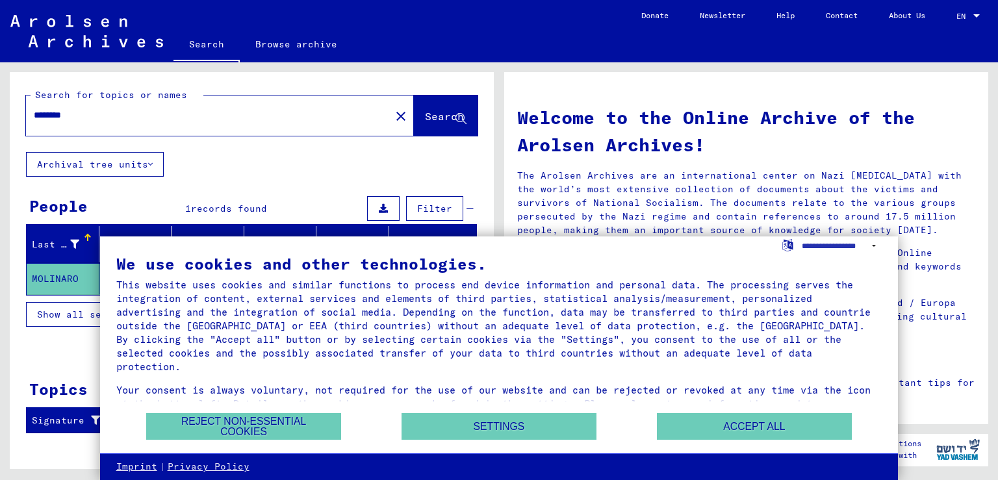
click at [216, 177] on div "Search for topics or names ******** close Search Archival tree units People 1 r…" at bounding box center [252, 258] width 484 height 372
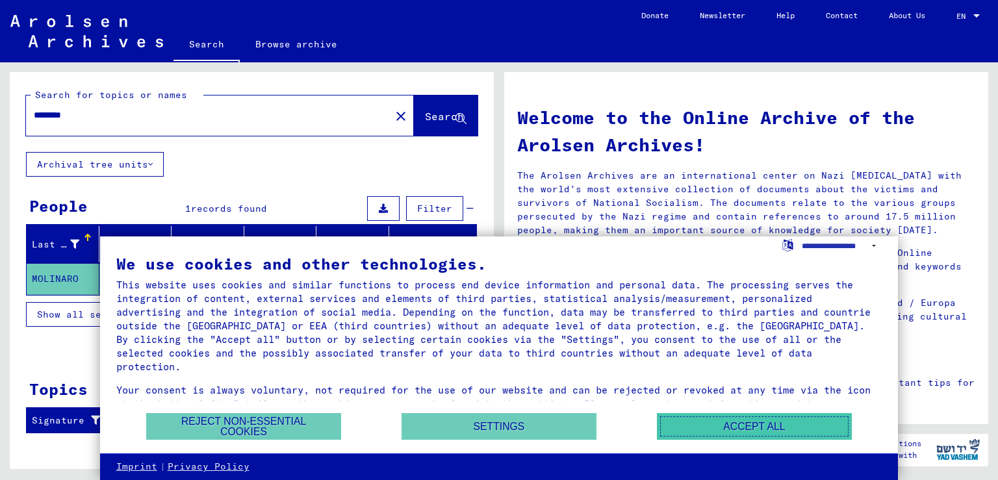
click at [708, 422] on button "Accept all" at bounding box center [754, 426] width 195 height 27
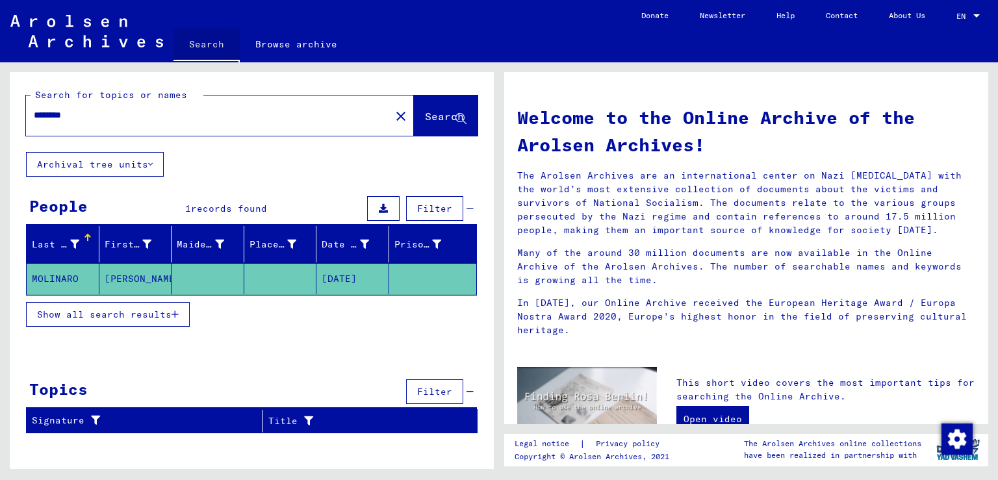
click at [205, 49] on link "Search" at bounding box center [206, 46] width 66 height 34
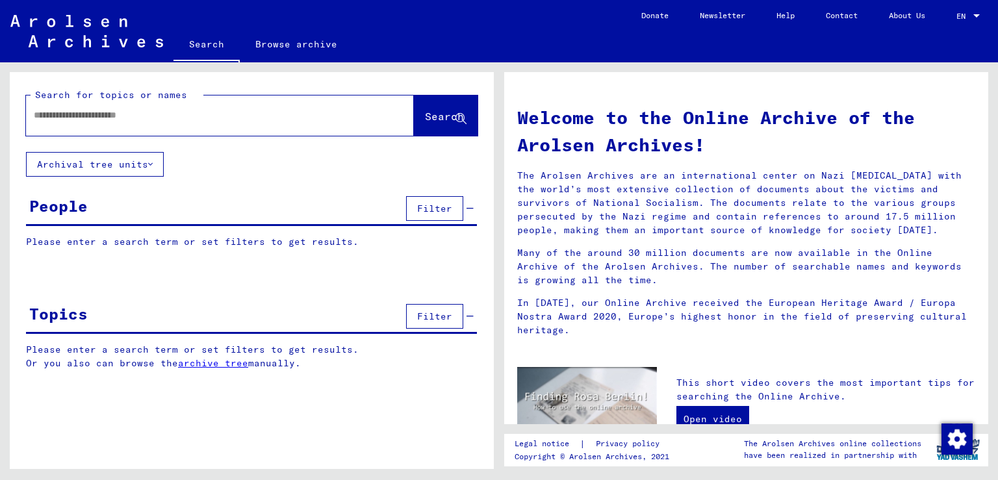
click at [71, 121] on input "text" at bounding box center [204, 116] width 341 height 14
type input "**********"
click at [425, 114] on span "Search" at bounding box center [444, 116] width 39 height 13
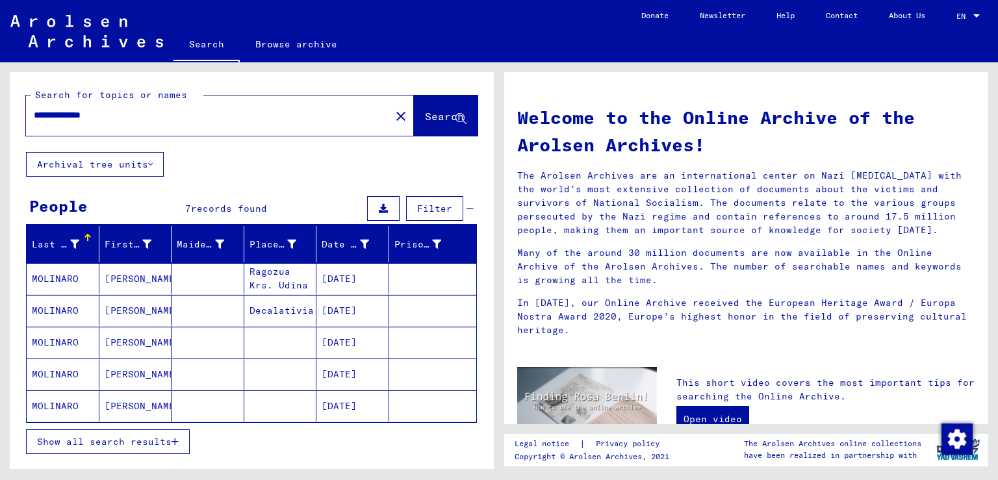
click at [152, 438] on span "Show all search results" at bounding box center [104, 442] width 134 height 12
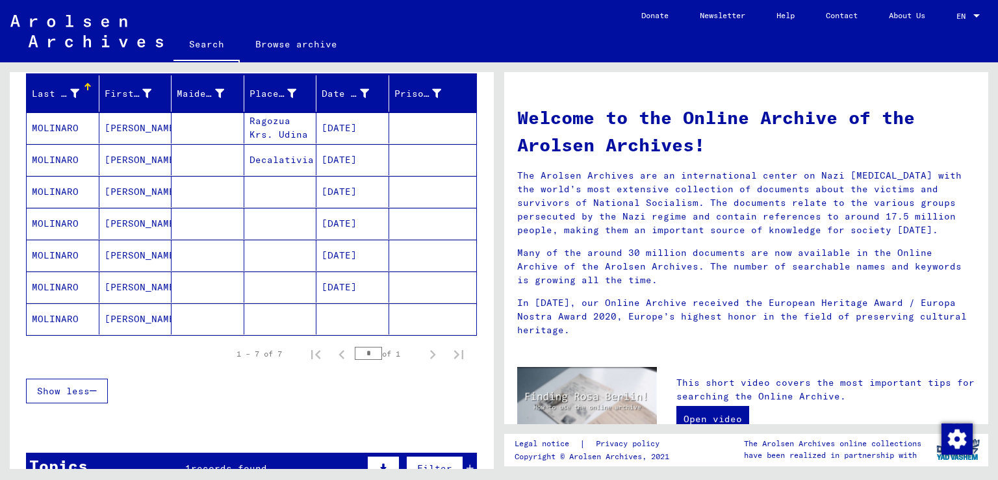
scroll to position [131, 0]
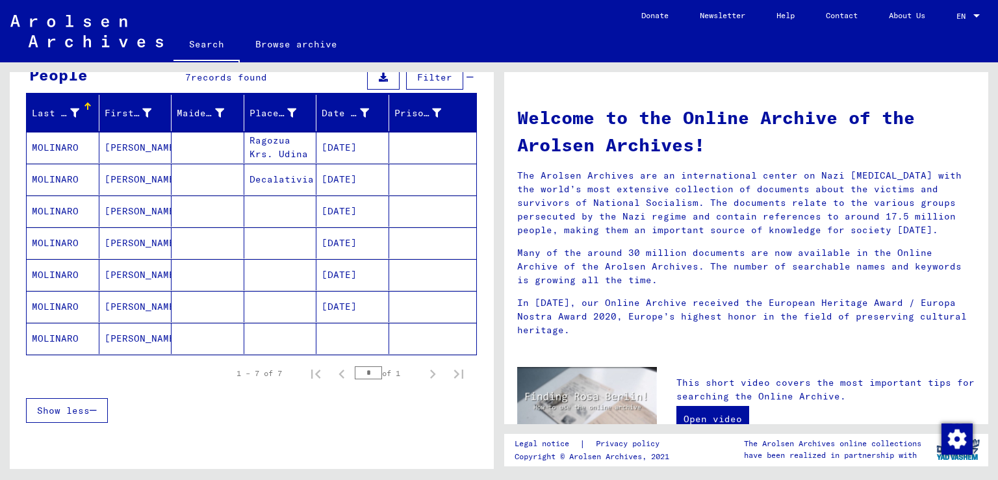
click at [114, 272] on mat-cell "[PERSON_NAME]" at bounding box center [135, 274] width 73 height 31
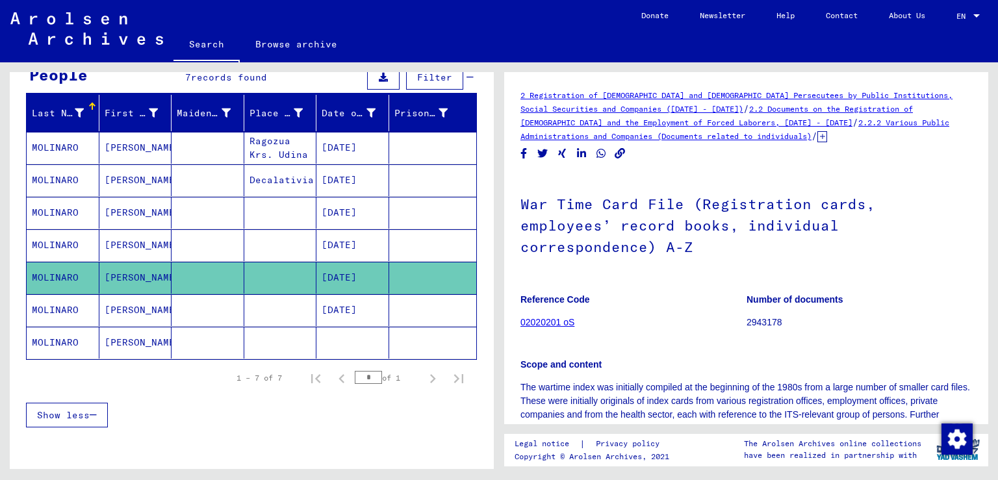
click at [56, 241] on mat-cell "MOLINARO" at bounding box center [63, 245] width 73 height 32
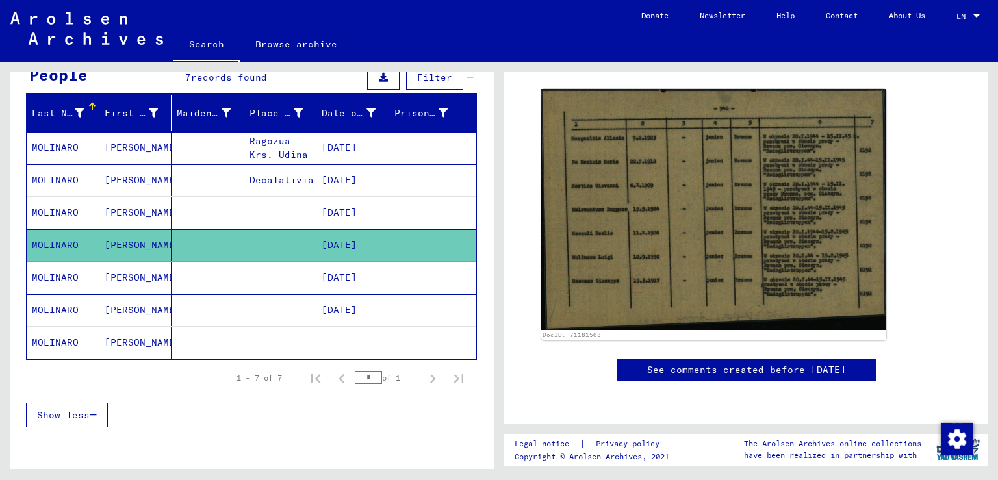
scroll to position [143, 0]
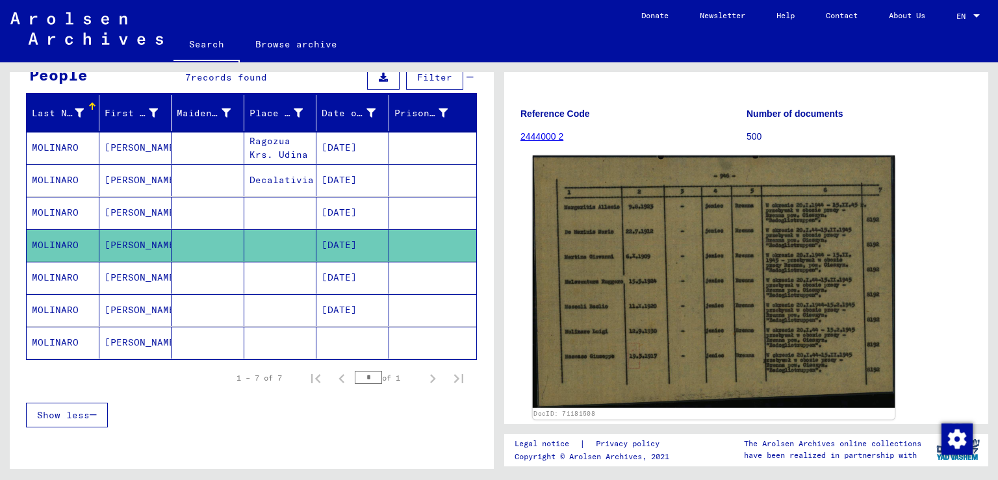
click at [714, 305] on img at bounding box center [714, 282] width 363 height 253
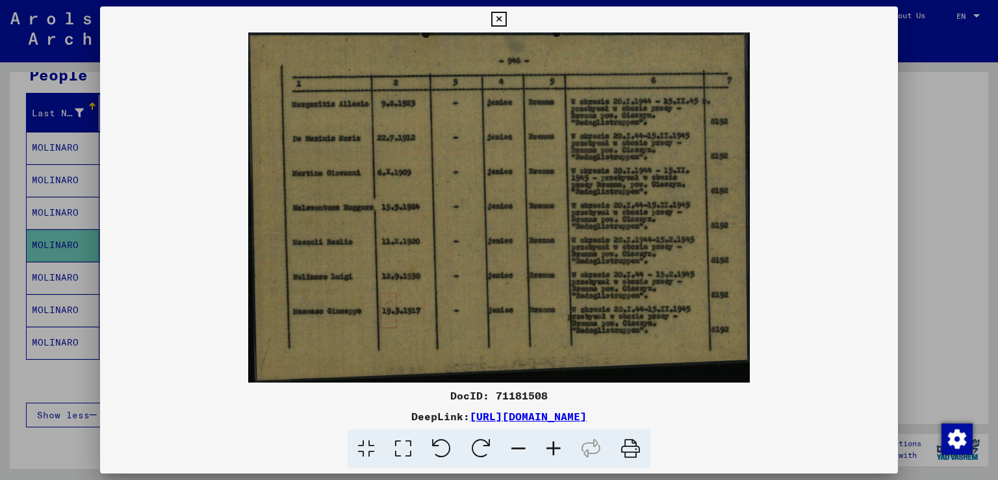
click at [506, 18] on icon at bounding box center [498, 20] width 15 height 16
